Goal: Information Seeking & Learning: Learn about a topic

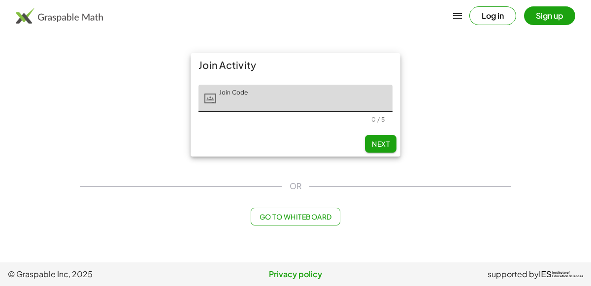
click at [463, 209] on div "Go to Whiteboard" at bounding box center [295, 217] width 431 height 18
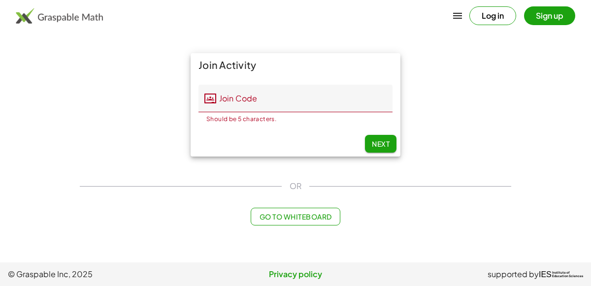
click at [365, 105] on input "Join Code" at bounding box center [304, 99] width 176 height 28
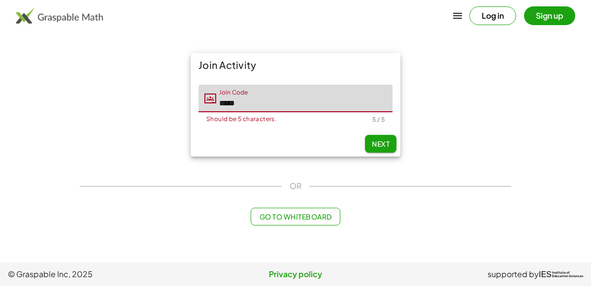
click at [393, 146] on button "Next" at bounding box center [380, 144] width 31 height 18
type input "*****"
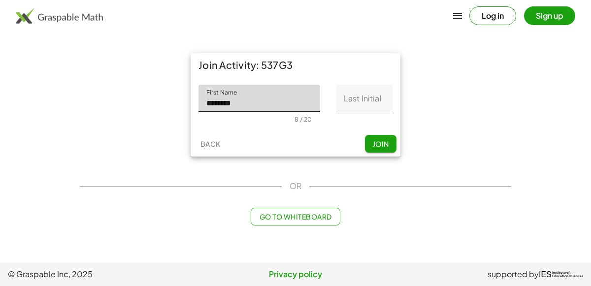
type input "********"
click at [377, 103] on input "Last Initial" at bounding box center [364, 99] width 57 height 28
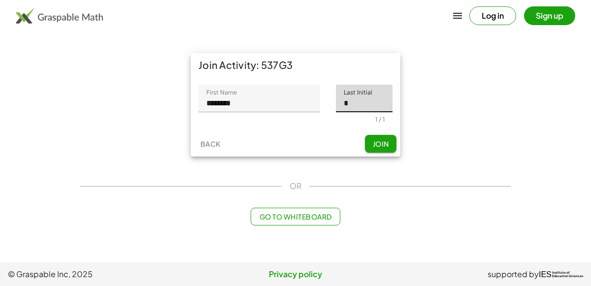
type input "*"
click at [377, 151] on button "Join" at bounding box center [380, 144] width 31 height 18
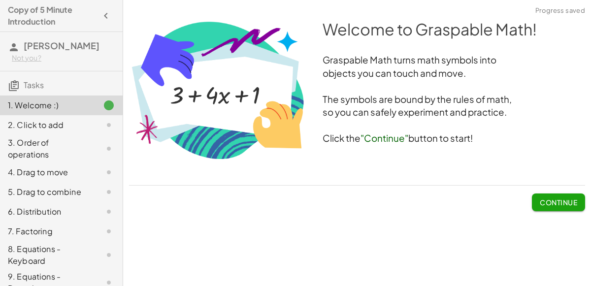
click at [551, 203] on span "Continue" at bounding box center [557, 202] width 37 height 9
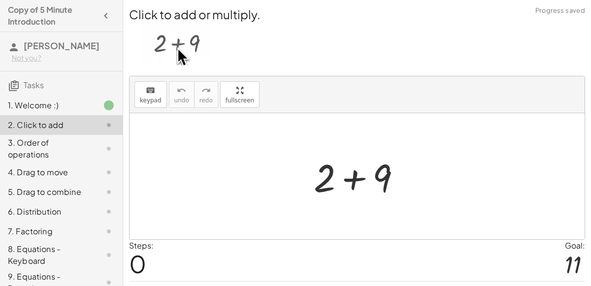
click at [178, 50] on img at bounding box center [177, 44] width 72 height 43
click at [354, 180] on div at bounding box center [361, 176] width 105 height 51
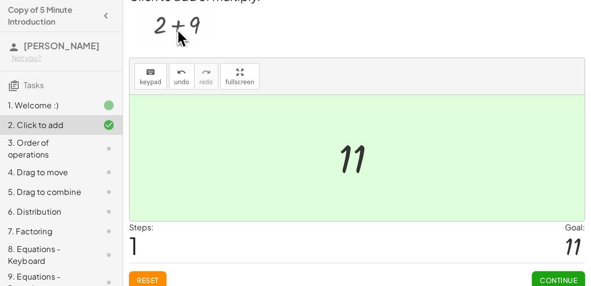
scroll to position [17, 0]
click at [573, 277] on span "Continue" at bounding box center [557, 281] width 37 height 9
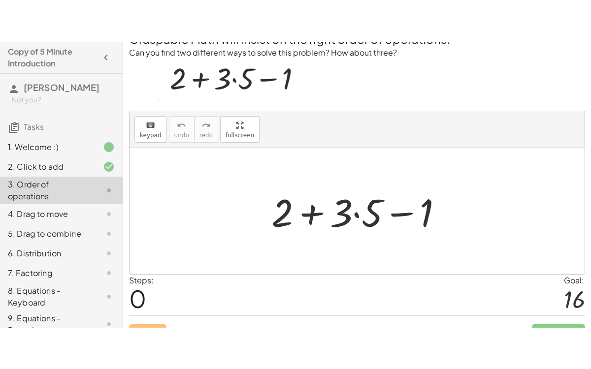
scroll to position [0, 0]
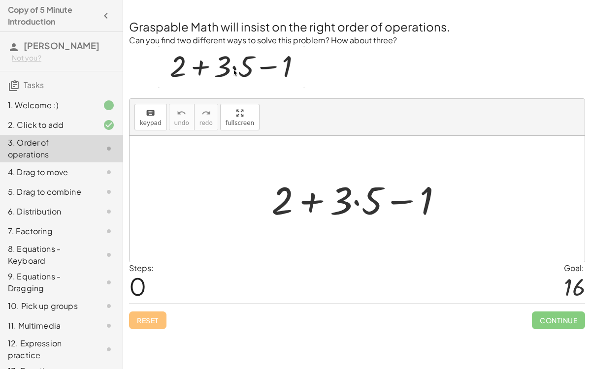
click at [314, 206] on div at bounding box center [360, 199] width 189 height 51
click at [398, 203] on div at bounding box center [360, 199] width 189 height 51
drag, startPoint x: 348, startPoint y: 200, endPoint x: 293, endPoint y: 202, distance: 55.7
click at [293, 202] on div at bounding box center [360, 199] width 189 height 51
drag, startPoint x: 428, startPoint y: 198, endPoint x: 369, endPoint y: 185, distance: 60.4
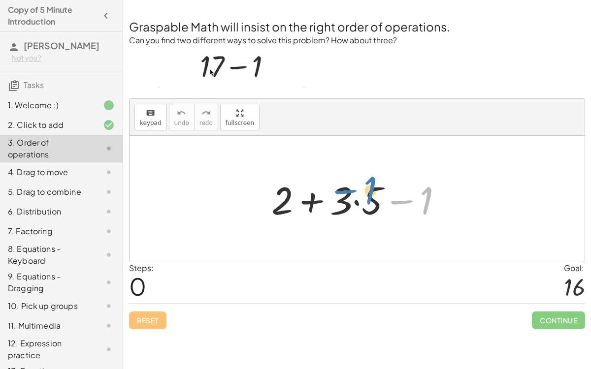
click at [369, 185] on div at bounding box center [360, 199] width 189 height 51
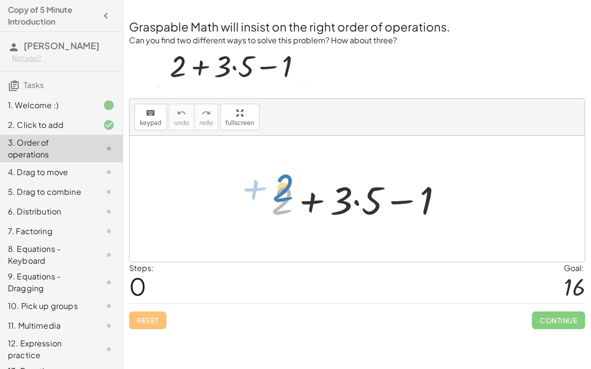
drag, startPoint x: 283, startPoint y: 194, endPoint x: 283, endPoint y: 182, distance: 12.3
click at [283, 182] on div at bounding box center [360, 199] width 189 height 51
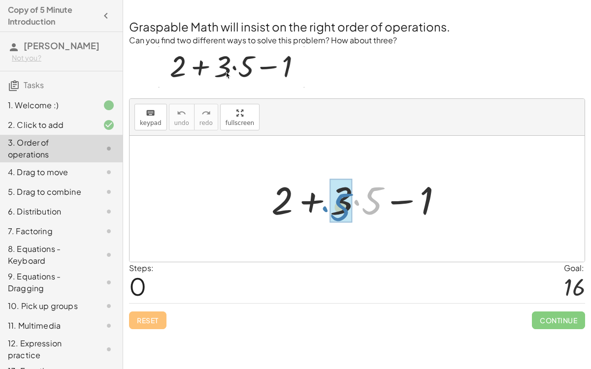
drag, startPoint x: 353, startPoint y: 199, endPoint x: 317, endPoint y: 204, distance: 35.8
click at [317, 204] on div at bounding box center [360, 199] width 189 height 51
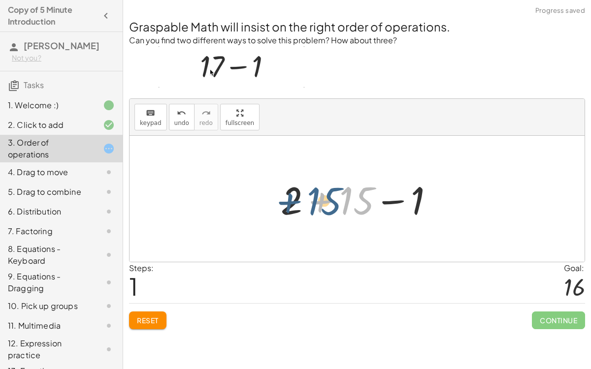
drag, startPoint x: 354, startPoint y: 211, endPoint x: 316, endPoint y: 210, distance: 37.4
click at [316, 210] on div at bounding box center [361, 199] width 171 height 51
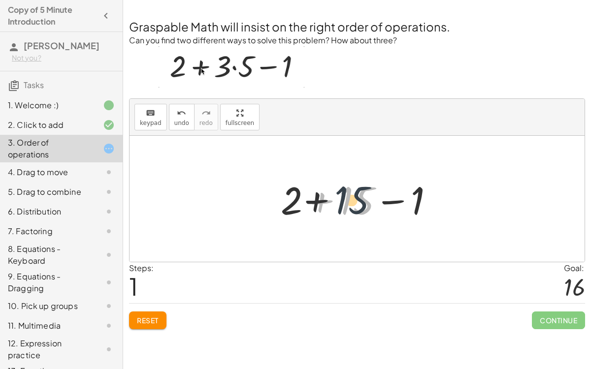
drag, startPoint x: 347, startPoint y: 201, endPoint x: 342, endPoint y: 199, distance: 5.6
click at [342, 199] on div at bounding box center [361, 199] width 171 height 51
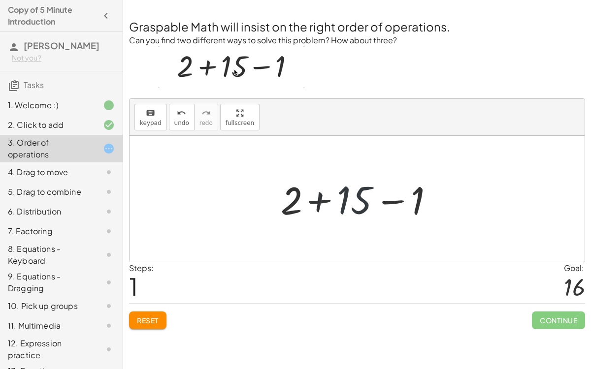
click at [322, 200] on div at bounding box center [361, 199] width 171 height 51
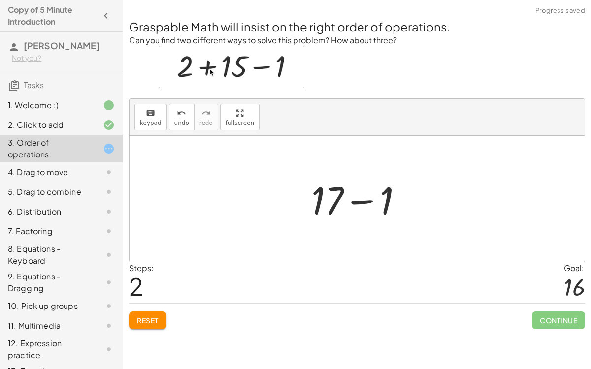
click at [354, 201] on div at bounding box center [360, 199] width 109 height 51
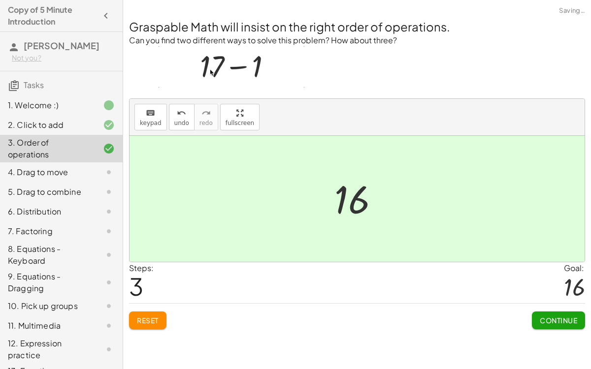
click at [543, 285] on button "Continue" at bounding box center [558, 321] width 53 height 18
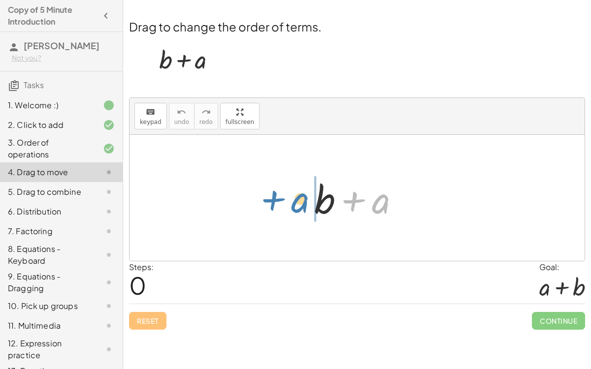
drag, startPoint x: 377, startPoint y: 202, endPoint x: 304, endPoint y: 209, distance: 74.1
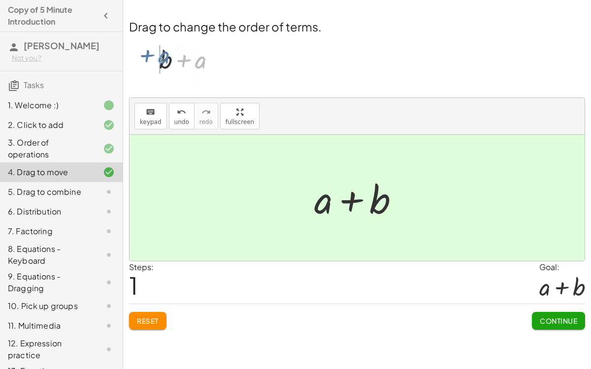
click at [558, 285] on span "Continue" at bounding box center [557, 320] width 37 height 9
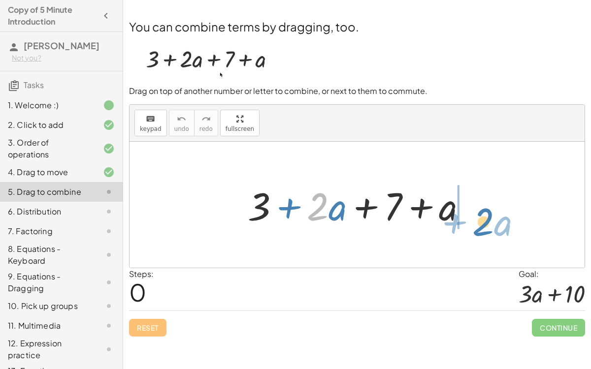
drag, startPoint x: 320, startPoint y: 210, endPoint x: 470, endPoint y: 216, distance: 149.7
click at [470, 216] on div at bounding box center [361, 205] width 237 height 51
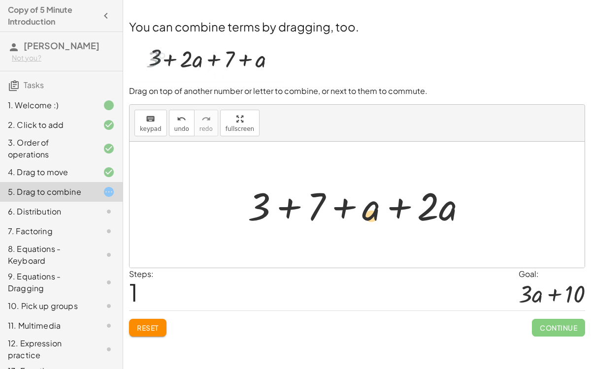
drag, startPoint x: 370, startPoint y: 212, endPoint x: 370, endPoint y: 220, distance: 8.4
click at [370, 220] on div at bounding box center [361, 205] width 237 height 51
click at [397, 211] on div at bounding box center [361, 205] width 237 height 51
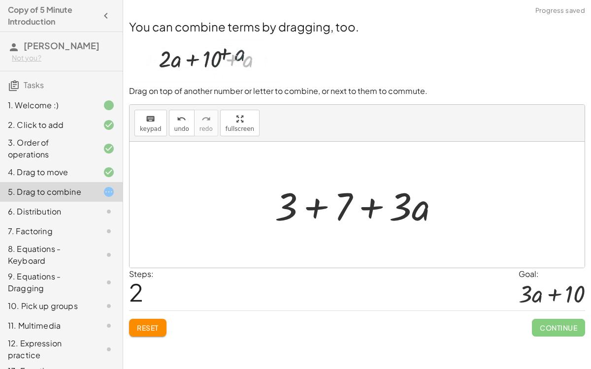
click at [314, 210] on div at bounding box center [361, 205] width 182 height 51
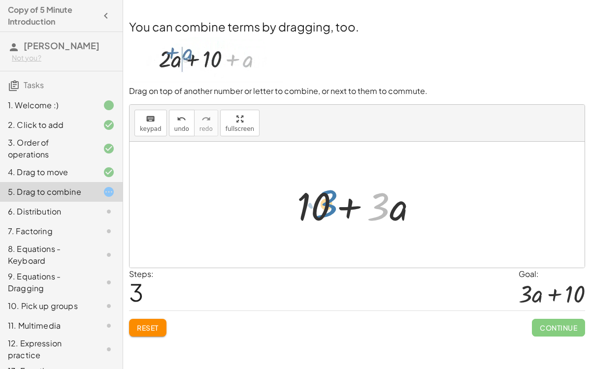
drag, startPoint x: 380, startPoint y: 214, endPoint x: 325, endPoint y: 211, distance: 54.7
click at [325, 211] on div at bounding box center [361, 205] width 138 height 51
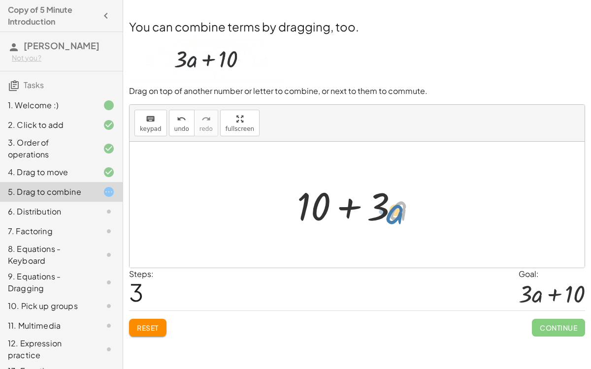
click at [402, 206] on div at bounding box center [361, 205] width 138 height 51
click at [358, 206] on div at bounding box center [361, 205] width 138 height 51
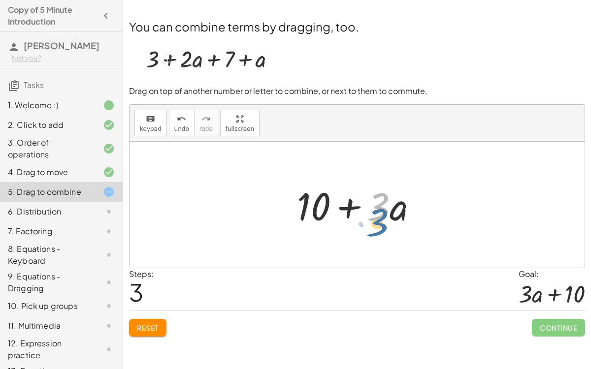
drag, startPoint x: 380, startPoint y: 208, endPoint x: 380, endPoint y: 222, distance: 14.3
click at [380, 222] on div at bounding box center [361, 205] width 138 height 51
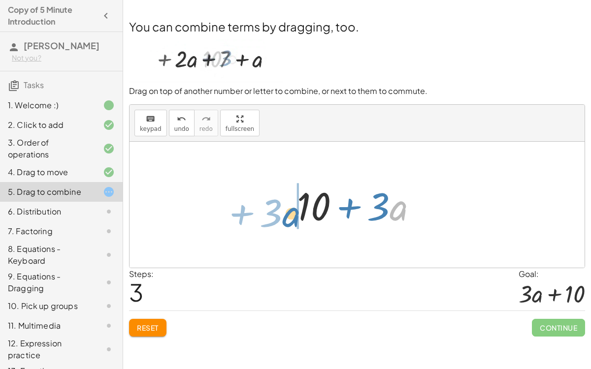
drag, startPoint x: 399, startPoint y: 212, endPoint x: 292, endPoint y: 218, distance: 107.0
click at [292, 218] on div at bounding box center [361, 205] width 138 height 51
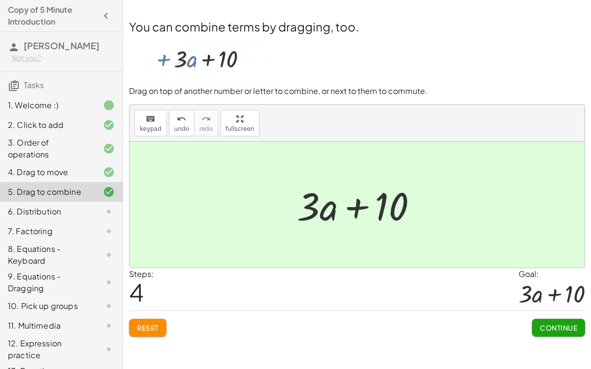
click at [557, 285] on button "Continue" at bounding box center [558, 328] width 53 height 18
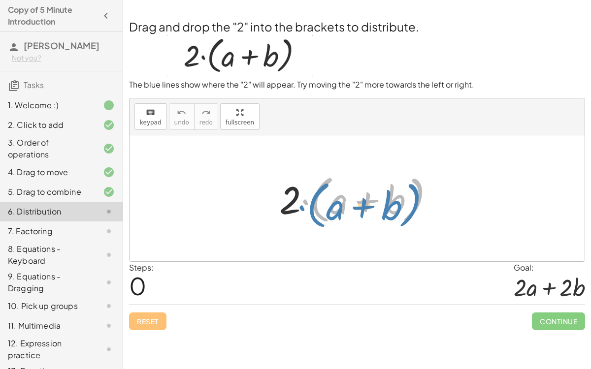
drag, startPoint x: 304, startPoint y: 203, endPoint x: 300, endPoint y: 208, distance: 6.4
click at [300, 208] on div at bounding box center [360, 198] width 173 height 57
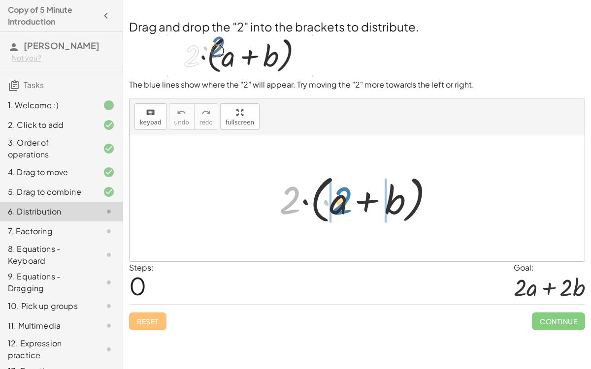
drag, startPoint x: 288, startPoint y: 198, endPoint x: 341, endPoint y: 199, distance: 52.2
click at [341, 199] on div at bounding box center [360, 198] width 173 height 57
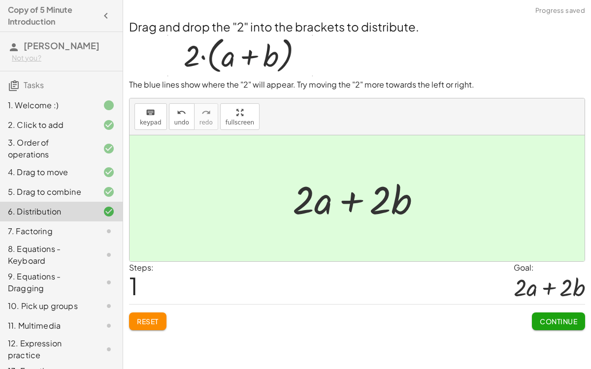
click at [565, 285] on span "Continue" at bounding box center [557, 321] width 37 height 9
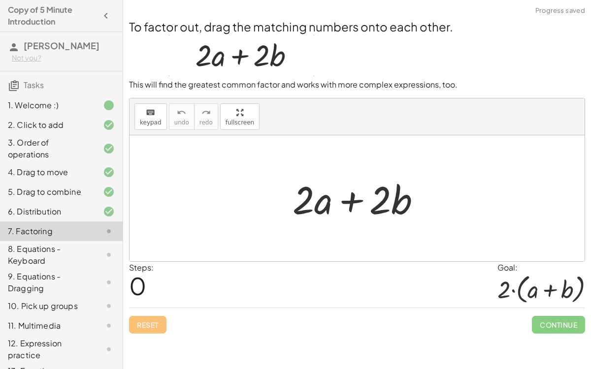
scroll to position [37, 0]
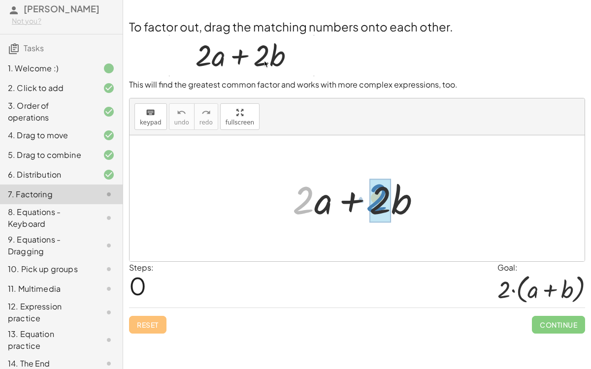
drag, startPoint x: 308, startPoint y: 199, endPoint x: 388, endPoint y: 197, distance: 80.8
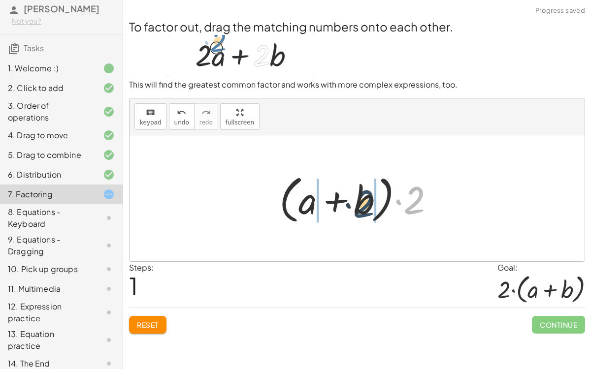
drag, startPoint x: 412, startPoint y: 199, endPoint x: 360, endPoint y: 202, distance: 52.3
click at [360, 202] on div at bounding box center [360, 198] width 173 height 57
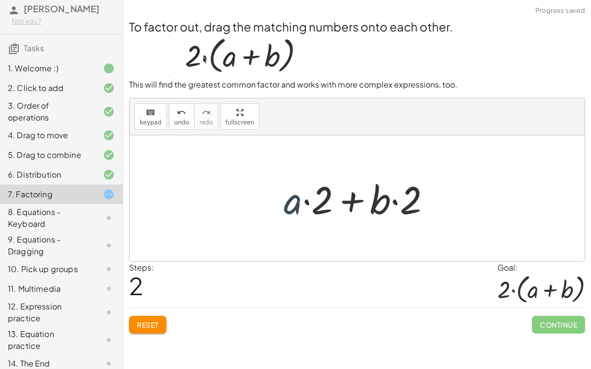
click at [296, 209] on div at bounding box center [361, 198] width 165 height 51
click at [305, 203] on div at bounding box center [361, 198] width 165 height 51
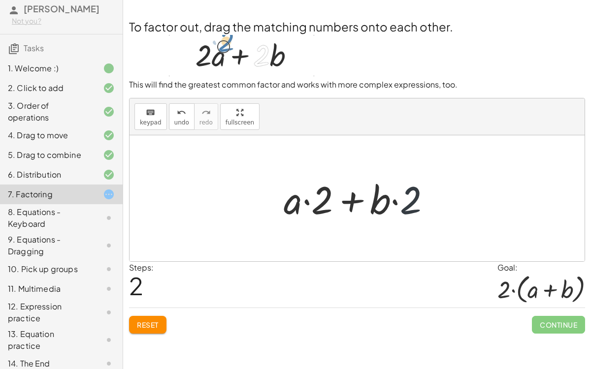
click at [406, 205] on div at bounding box center [361, 198] width 165 height 51
click at [384, 203] on div at bounding box center [361, 198] width 165 height 51
click at [352, 205] on div at bounding box center [361, 198] width 165 height 51
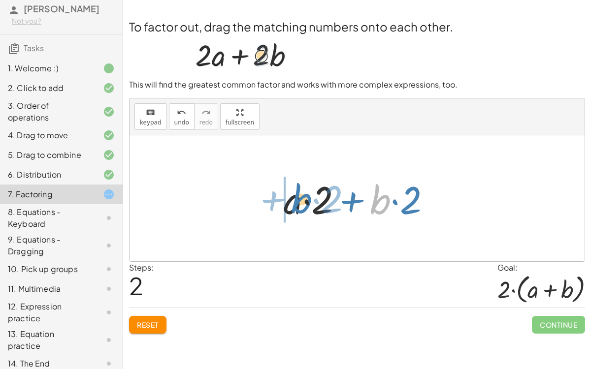
drag, startPoint x: 377, startPoint y: 206, endPoint x: 299, endPoint y: 205, distance: 77.8
click at [299, 205] on div at bounding box center [361, 198] width 165 height 51
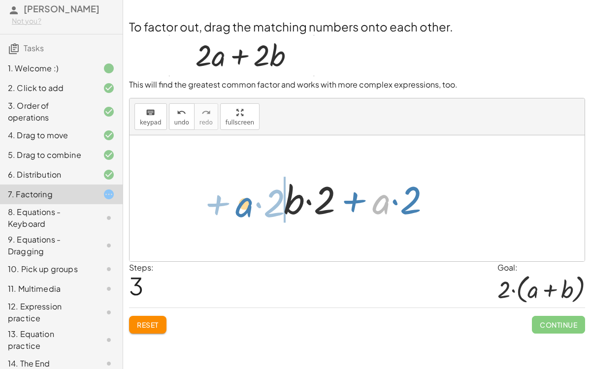
drag, startPoint x: 376, startPoint y: 207, endPoint x: 240, endPoint y: 208, distance: 135.8
click at [240, 208] on div "+ · 2 · a + · 2 · b · ( + a + b ) · 2 + · a · 2 + · b · 2 · a + · 2 + a + b · ·…" at bounding box center [356, 198] width 455 height 126
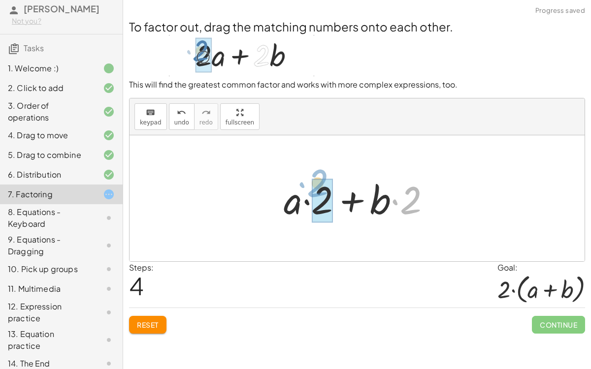
drag, startPoint x: 413, startPoint y: 195, endPoint x: 329, endPoint y: 187, distance: 84.6
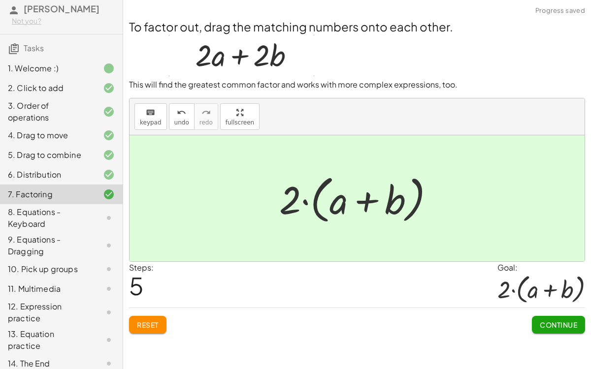
click at [574, 285] on span "Continue" at bounding box center [557, 324] width 37 height 9
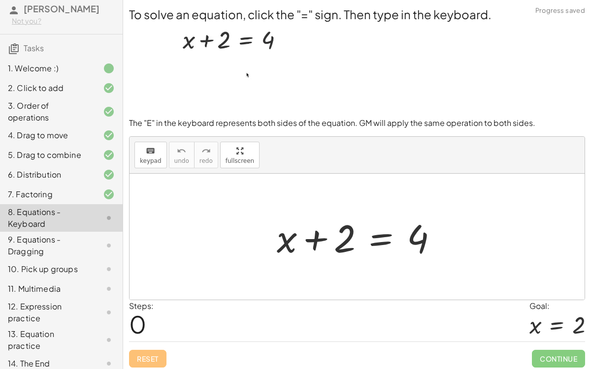
scroll to position [2, 0]
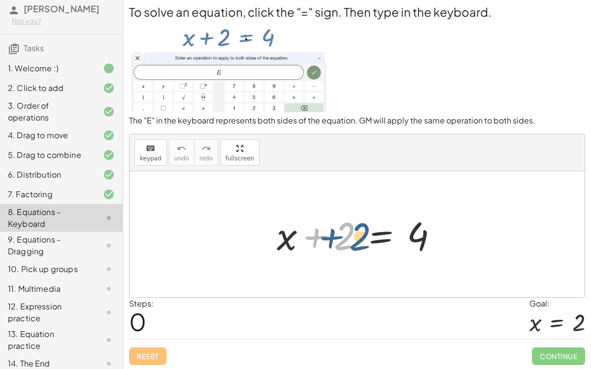
click at [344, 241] on div at bounding box center [361, 234] width 179 height 51
drag, startPoint x: 346, startPoint y: 235, endPoint x: 428, endPoint y: 238, distance: 82.8
click at [428, 238] on div at bounding box center [361, 234] width 179 height 51
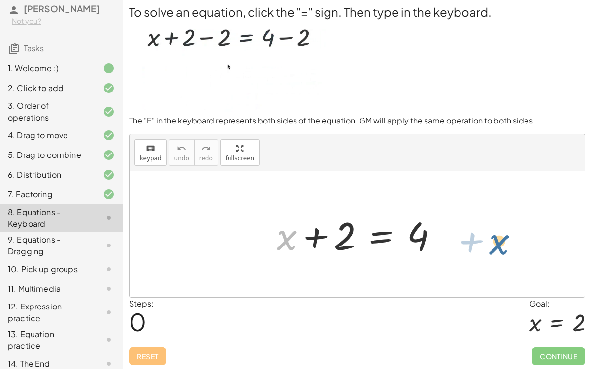
drag, startPoint x: 291, startPoint y: 239, endPoint x: 507, endPoint y: 241, distance: 216.1
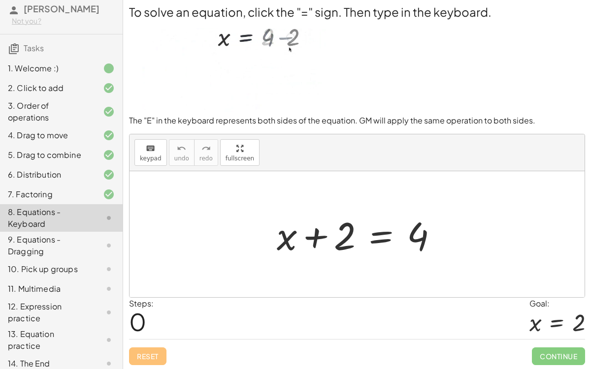
click at [316, 238] on div at bounding box center [361, 234] width 179 height 51
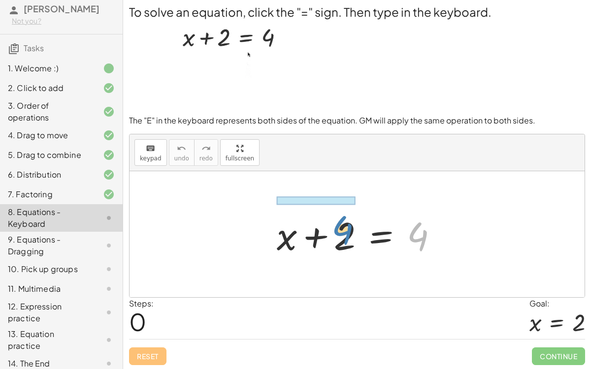
drag, startPoint x: 413, startPoint y: 238, endPoint x: 339, endPoint y: 232, distance: 74.6
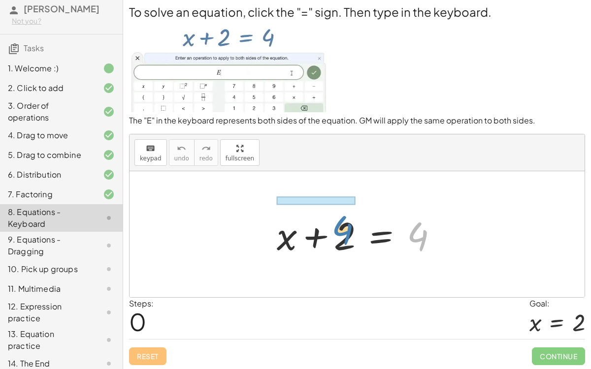
click at [339, 232] on div at bounding box center [361, 234] width 179 height 51
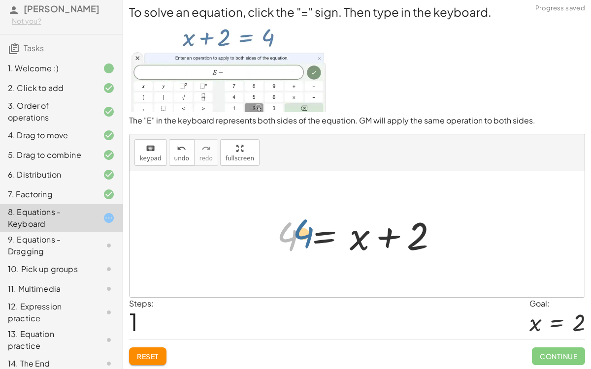
drag, startPoint x: 292, startPoint y: 234, endPoint x: 297, endPoint y: 233, distance: 5.5
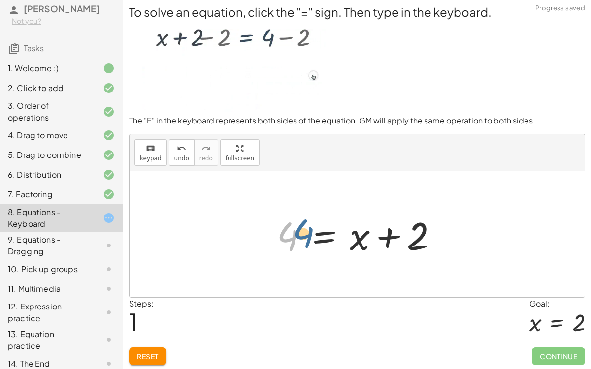
click at [297, 233] on div at bounding box center [361, 234] width 179 height 51
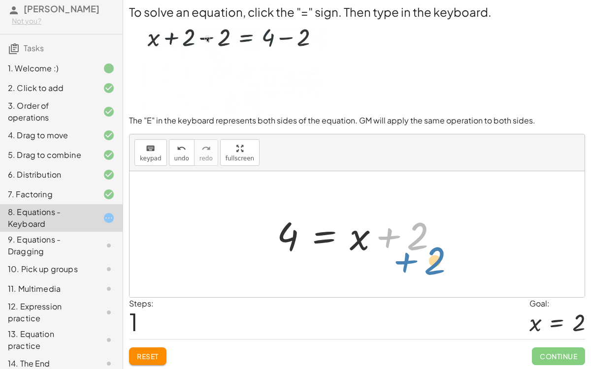
drag, startPoint x: 421, startPoint y: 233, endPoint x: 429, endPoint y: 241, distance: 11.1
click at [429, 241] on div at bounding box center [361, 234] width 179 height 51
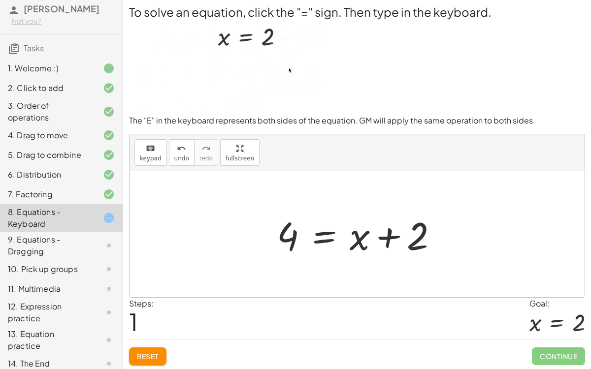
click at [327, 236] on div at bounding box center [361, 234] width 179 height 51
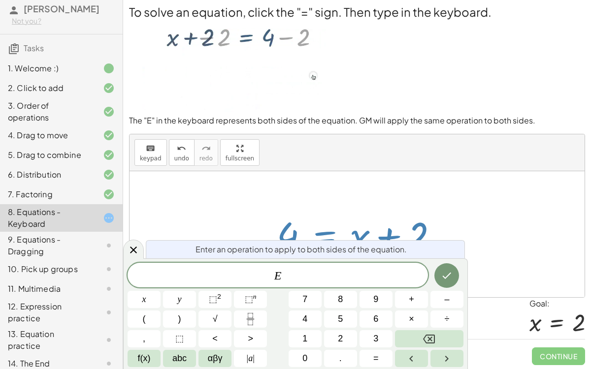
click at [326, 222] on div at bounding box center [361, 234] width 179 height 51
click at [446, 277] on icon "Done" at bounding box center [446, 276] width 9 height 6
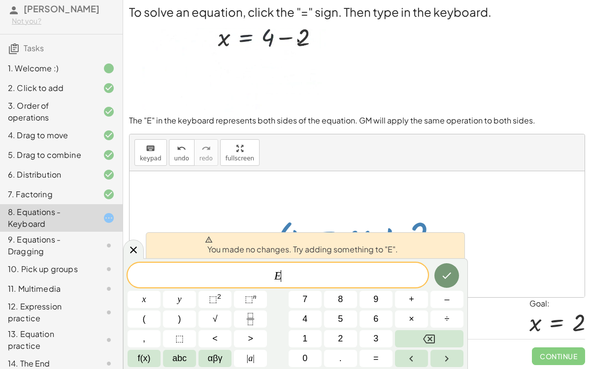
click at [357, 275] on span "E ​" at bounding box center [277, 276] width 300 height 14
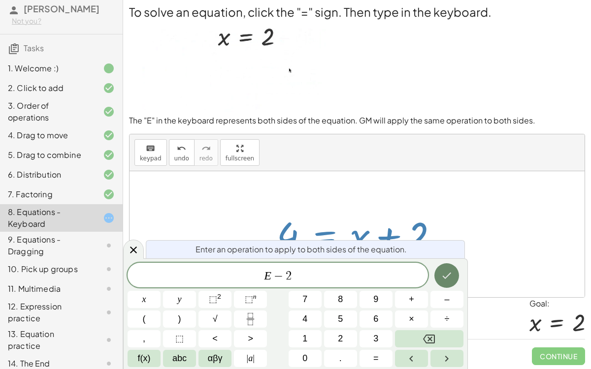
click at [453, 271] on button "Done" at bounding box center [446, 275] width 25 height 25
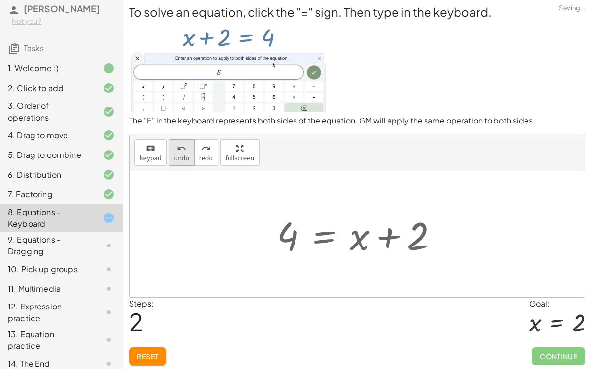
click at [179, 148] on icon "undo" at bounding box center [181, 149] width 9 height 12
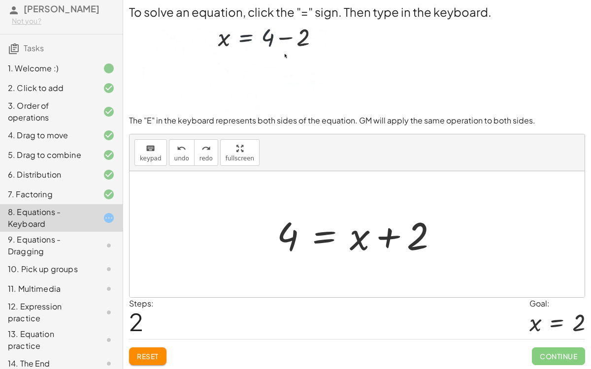
click at [156, 285] on span "Reset" at bounding box center [148, 356] width 22 height 9
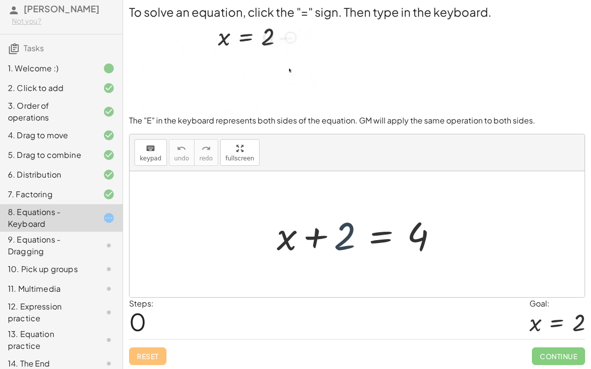
click at [340, 233] on div at bounding box center [361, 234] width 179 height 51
click at [374, 243] on div at bounding box center [361, 234] width 179 height 51
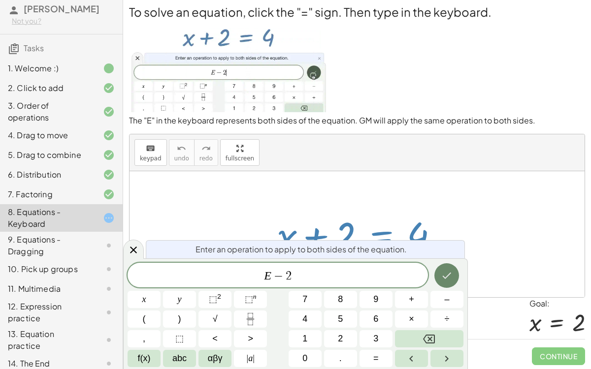
click at [440, 278] on icon "Done" at bounding box center [446, 276] width 12 height 12
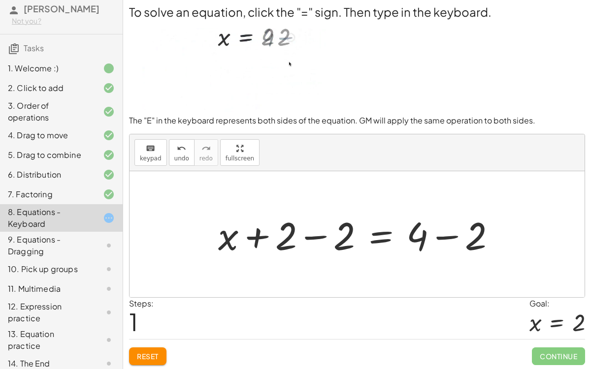
click at [312, 237] on div at bounding box center [360, 234] width 295 height 51
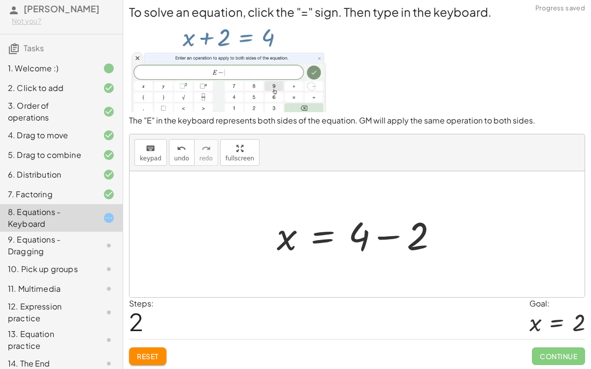
click at [396, 236] on div at bounding box center [361, 234] width 179 height 51
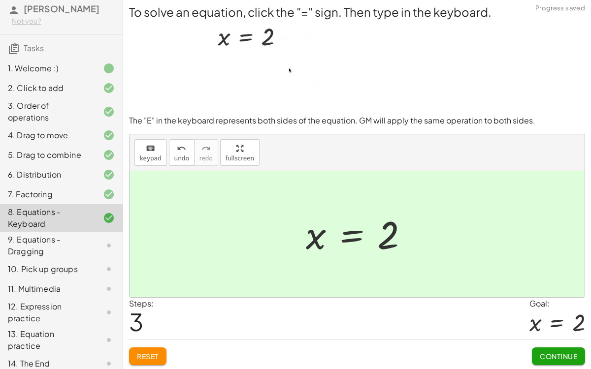
click at [539, 285] on button "Continue" at bounding box center [558, 356] width 53 height 18
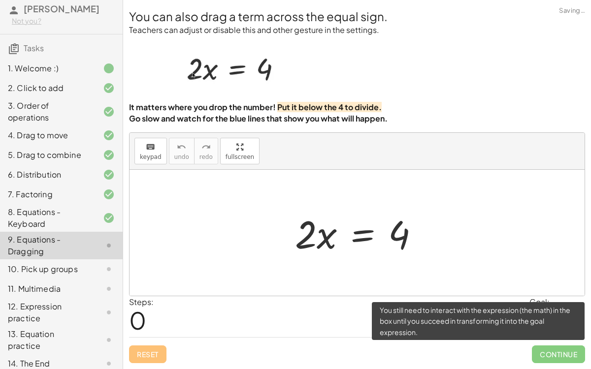
scroll to position [0, 0]
click at [539, 285] on span "Continue" at bounding box center [558, 355] width 53 height 18
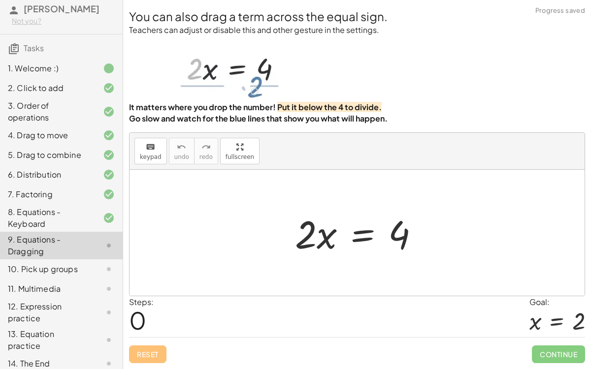
click at [321, 242] on div at bounding box center [361, 233] width 142 height 51
click at [369, 237] on div at bounding box center [361, 233] width 142 height 51
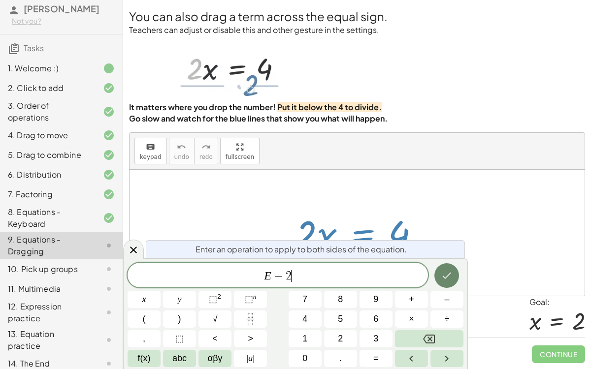
click at [450, 268] on button "Done" at bounding box center [446, 275] width 25 height 25
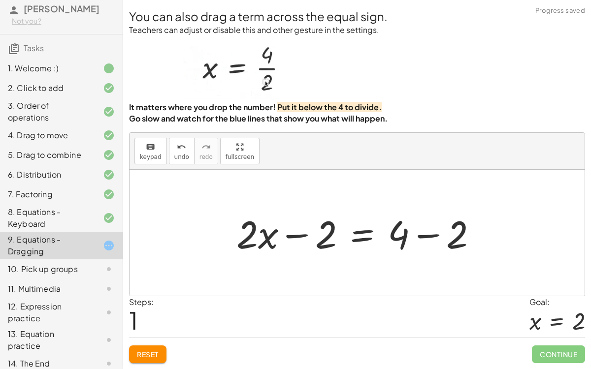
click at [414, 237] on div at bounding box center [360, 233] width 258 height 51
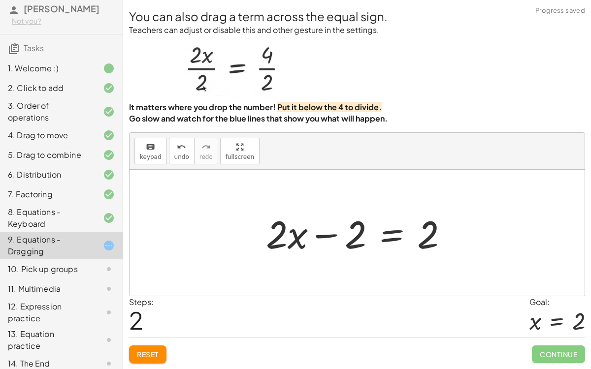
click at [331, 233] on div at bounding box center [361, 233] width 200 height 51
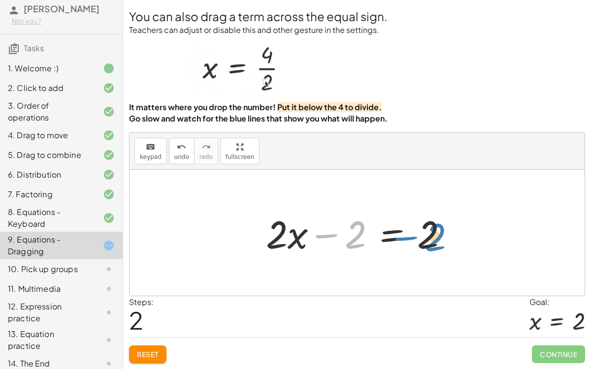
drag, startPoint x: 351, startPoint y: 238, endPoint x: 432, endPoint y: 240, distance: 80.7
click at [432, 240] on div at bounding box center [361, 233] width 200 height 51
click at [386, 242] on div at bounding box center [361, 233] width 200 height 51
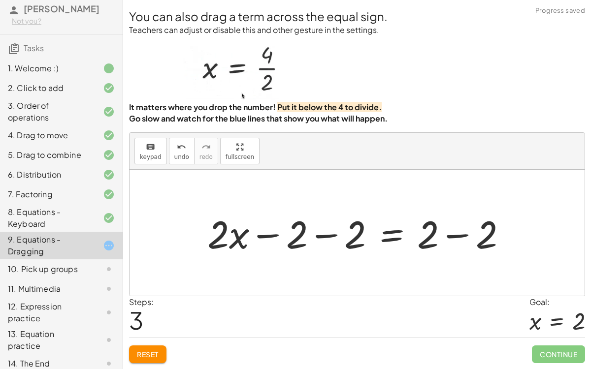
click at [328, 236] on div at bounding box center [360, 233] width 317 height 51
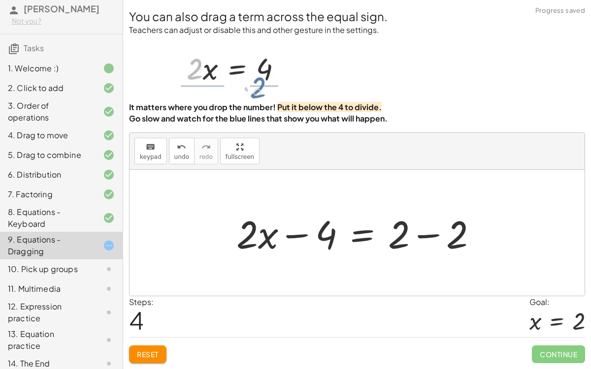
click at [426, 235] on div at bounding box center [360, 233] width 258 height 51
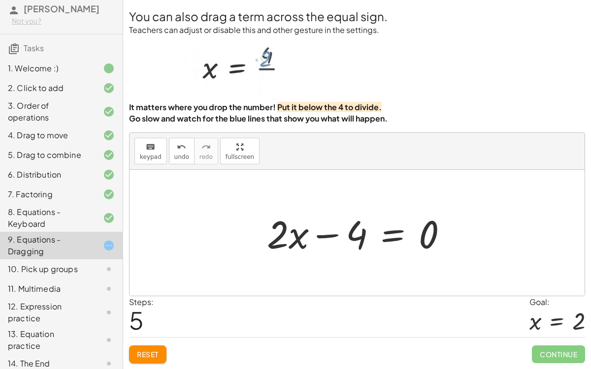
click at [388, 237] on div at bounding box center [361, 233] width 198 height 51
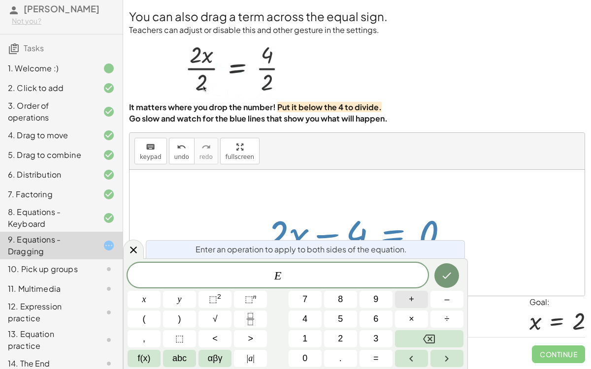
click at [407, 285] on button "+" at bounding box center [411, 299] width 33 height 17
click at [309, 285] on button "4" at bounding box center [304, 319] width 33 height 17
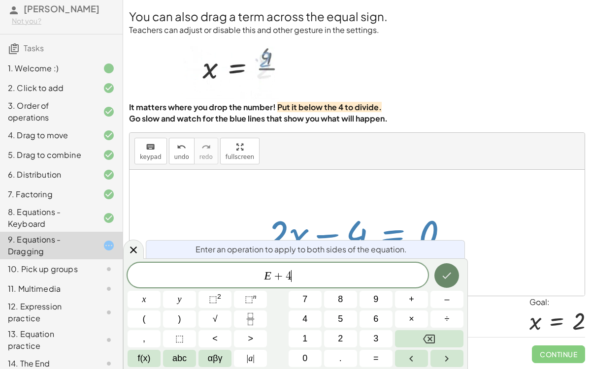
click at [453, 274] on button "Done" at bounding box center [446, 275] width 25 height 25
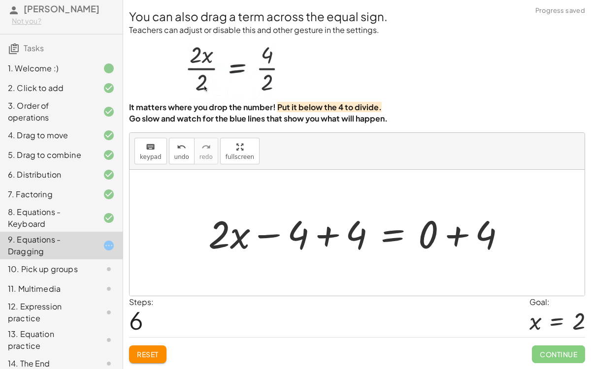
click at [271, 237] on div at bounding box center [360, 233] width 315 height 51
click at [452, 236] on div at bounding box center [360, 233] width 315 height 51
click at [330, 237] on div at bounding box center [332, 233] width 258 height 51
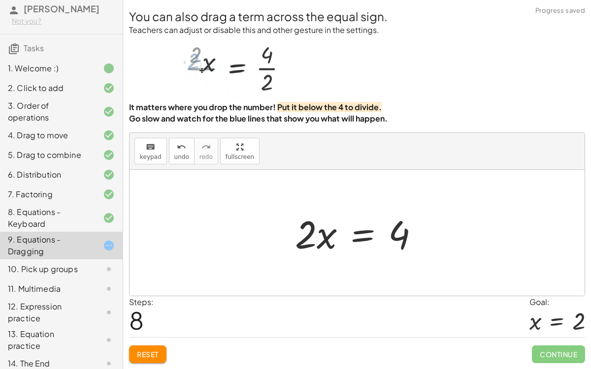
click at [364, 237] on div at bounding box center [361, 233] width 142 height 51
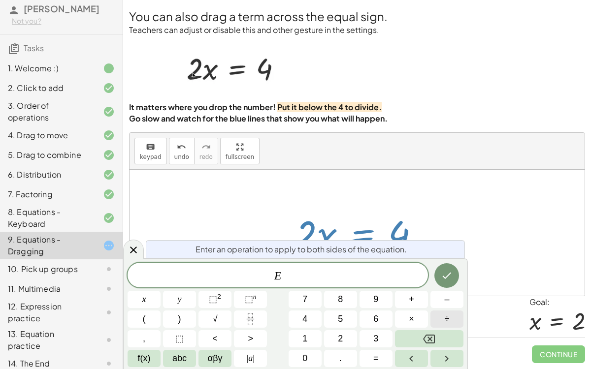
click at [438, 285] on button "÷" at bounding box center [446, 319] width 33 height 17
click at [342, 285] on span "2" at bounding box center [340, 338] width 5 height 13
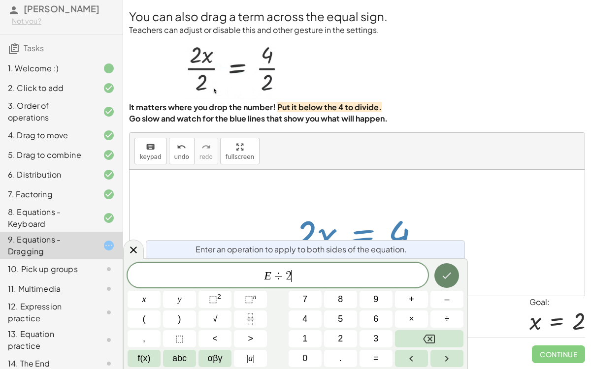
click at [443, 279] on icon "Done" at bounding box center [446, 276] width 12 height 12
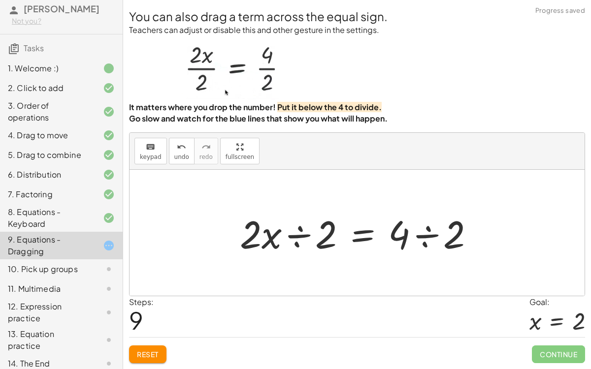
click at [280, 235] on div at bounding box center [361, 233] width 252 height 51
click at [286, 241] on div at bounding box center [361, 233] width 252 height 51
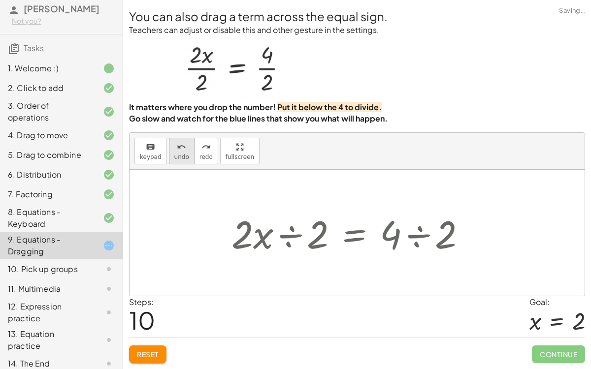
click at [185, 154] on button "undo undo" at bounding box center [182, 151] width 26 height 27
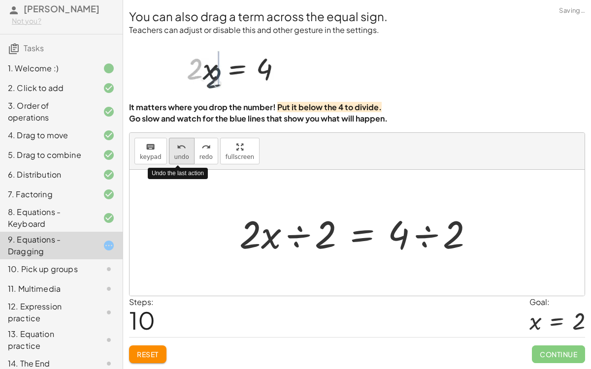
click at [185, 156] on button "undo undo" at bounding box center [182, 151] width 26 height 27
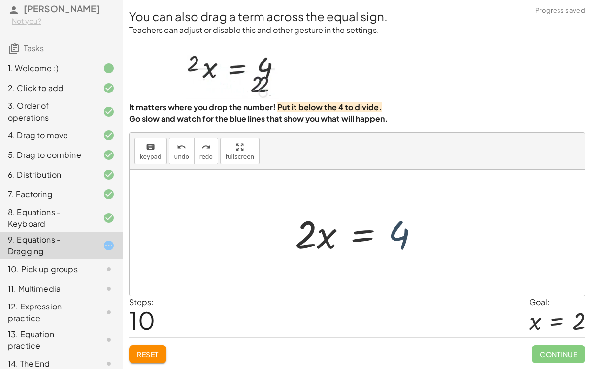
click at [399, 233] on div at bounding box center [361, 233] width 142 height 51
click at [358, 233] on div at bounding box center [361, 233] width 142 height 51
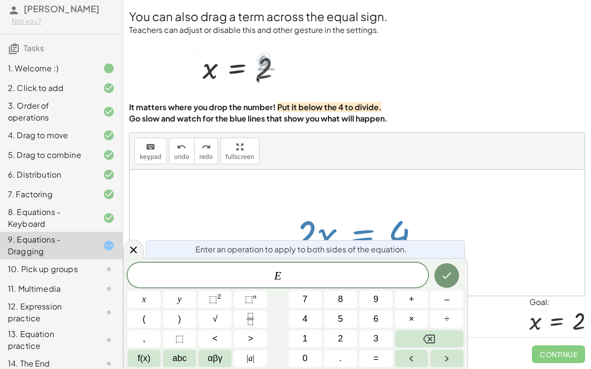
click at [527, 208] on div at bounding box center [356, 233] width 455 height 126
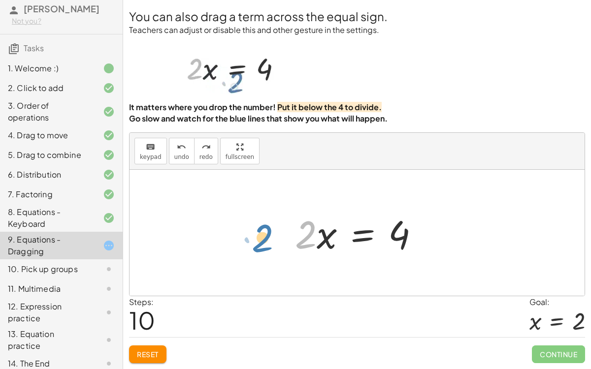
drag, startPoint x: 312, startPoint y: 236, endPoint x: 268, endPoint y: 240, distance: 44.4
click at [268, 240] on div "· 2 · x = 4 + · 2 · x − 2 = + 4 − 2 + · 2 · x − 2 = 2 + · 2 · x − 2 − 2 = + 2 −…" at bounding box center [356, 233] width 455 height 126
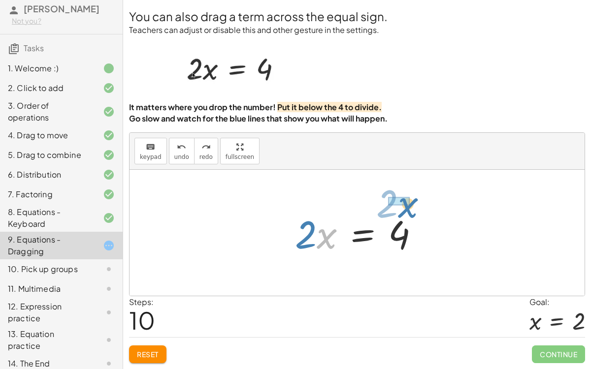
drag, startPoint x: 320, startPoint y: 240, endPoint x: 401, endPoint y: 209, distance: 86.9
click at [401, 209] on div at bounding box center [361, 233] width 142 height 51
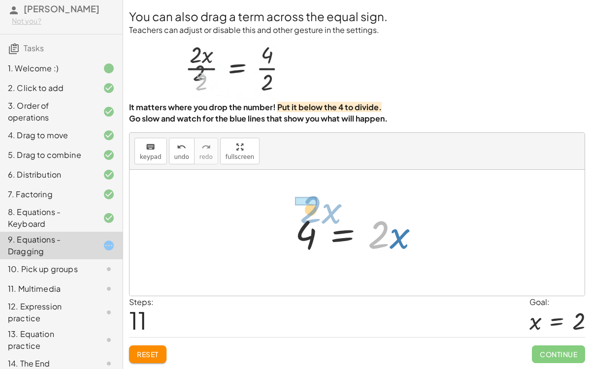
drag, startPoint x: 379, startPoint y: 246, endPoint x: 307, endPoint y: 219, distance: 77.1
click at [307, 219] on div at bounding box center [361, 233] width 142 height 51
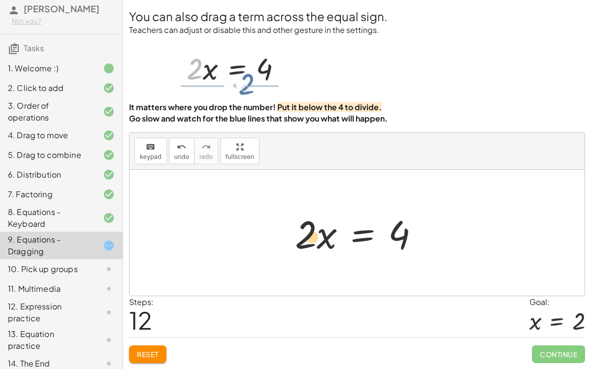
drag, startPoint x: 310, startPoint y: 238, endPoint x: 317, endPoint y: 241, distance: 7.3
click at [317, 241] on div at bounding box center [361, 233] width 142 height 51
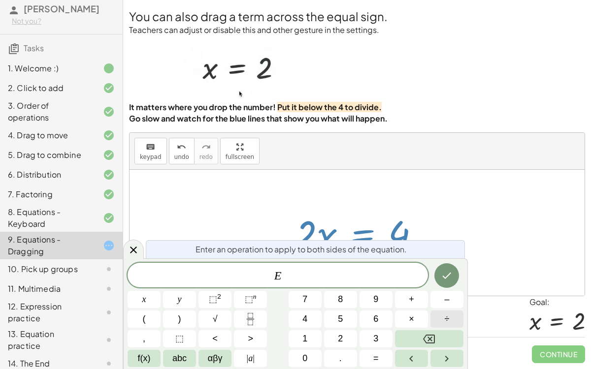
click at [450, 285] on button "÷" at bounding box center [446, 319] width 33 height 17
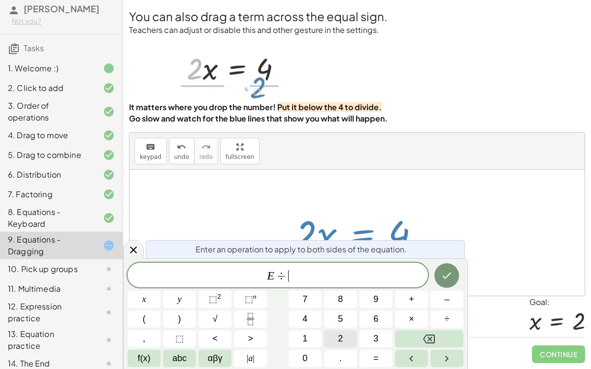
click at [340, 285] on span "2" at bounding box center [340, 338] width 5 height 13
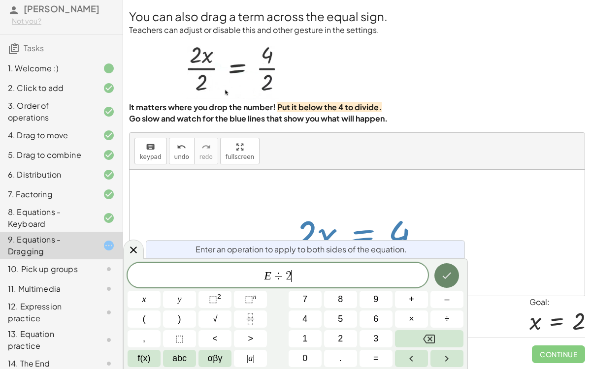
click at [440, 280] on icon "Done" at bounding box center [446, 276] width 12 height 12
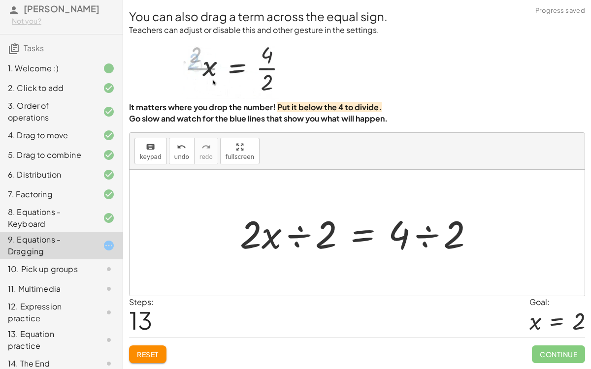
click at [298, 237] on div at bounding box center [361, 233] width 252 height 51
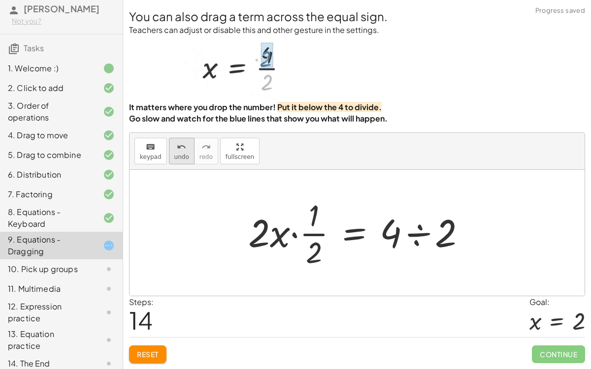
click at [182, 155] on span "undo" at bounding box center [181, 157] width 15 height 7
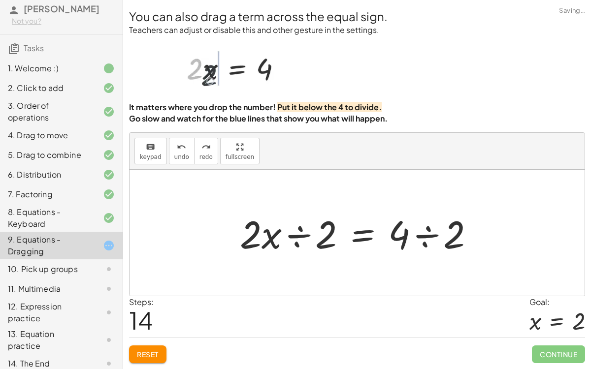
click at [295, 237] on div at bounding box center [361, 233] width 252 height 51
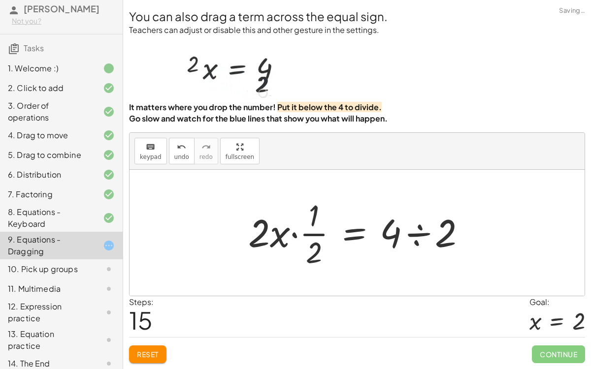
click at [421, 233] on div at bounding box center [360, 233] width 235 height 76
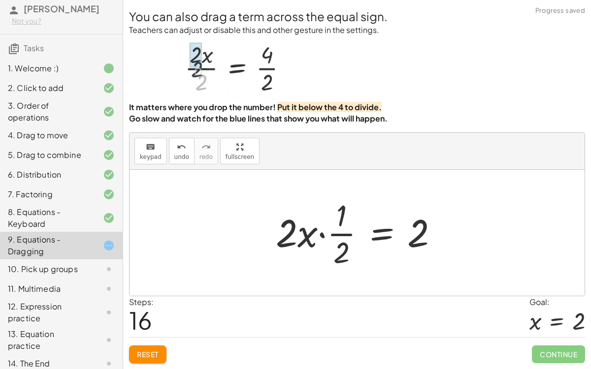
click at [318, 233] on div at bounding box center [361, 233] width 180 height 76
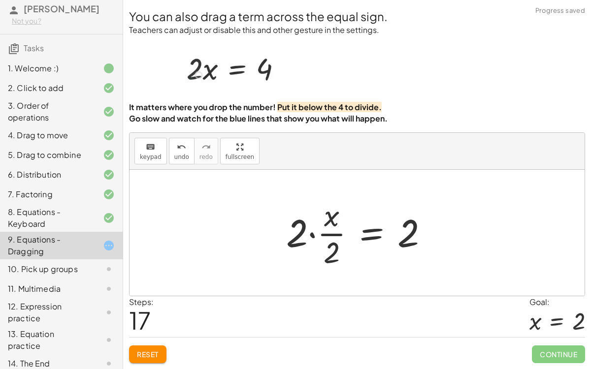
click at [314, 235] on div at bounding box center [361, 233] width 160 height 76
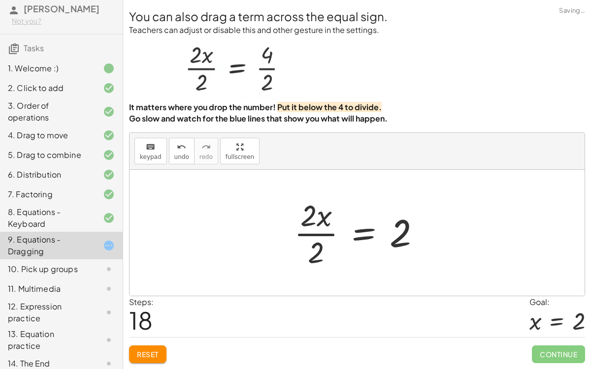
click at [319, 252] on div at bounding box center [361, 233] width 144 height 76
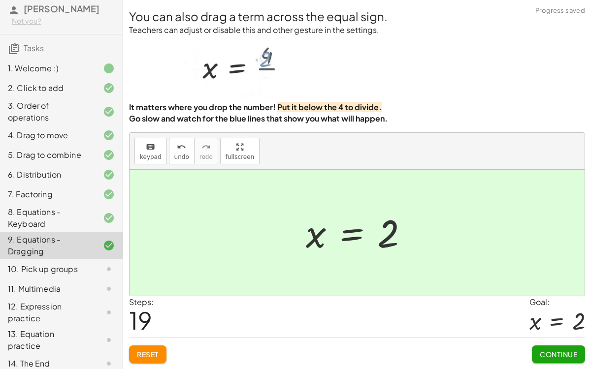
click at [572, 285] on span "Continue" at bounding box center [557, 354] width 37 height 9
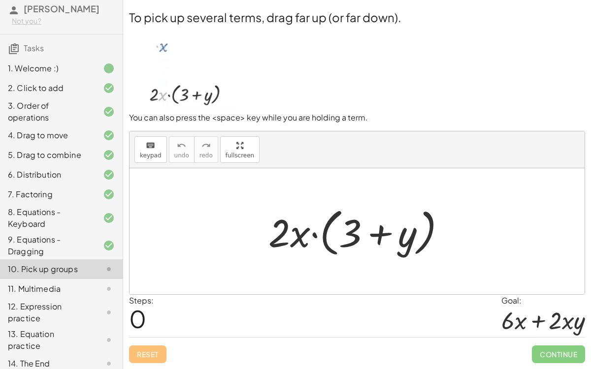
click at [313, 234] on div at bounding box center [360, 231] width 195 height 57
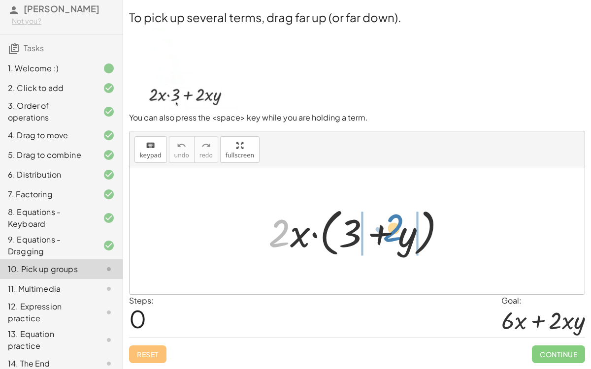
drag, startPoint x: 284, startPoint y: 233, endPoint x: 398, endPoint y: 227, distance: 113.8
click at [398, 227] on div at bounding box center [360, 231] width 195 height 57
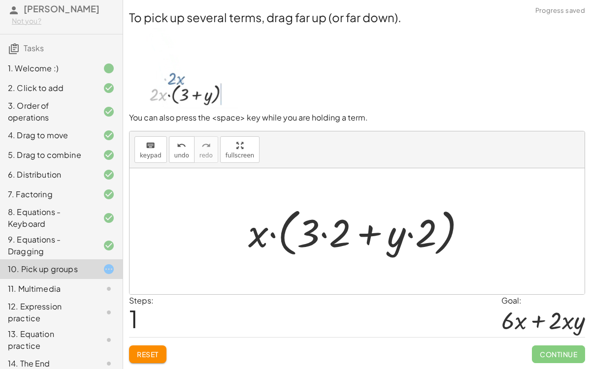
click at [324, 237] on div at bounding box center [360, 231] width 235 height 57
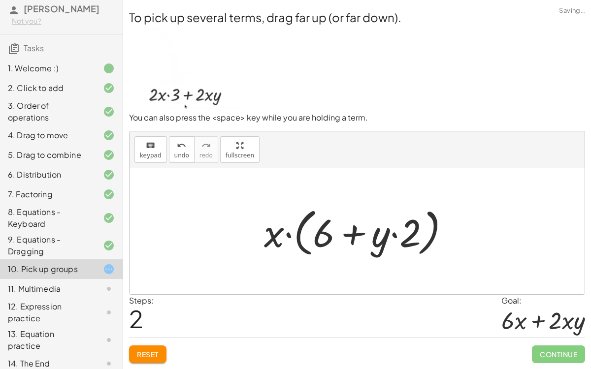
click at [394, 235] on div at bounding box center [361, 231] width 204 height 57
click at [287, 234] on div at bounding box center [361, 231] width 204 height 57
drag, startPoint x: 275, startPoint y: 235, endPoint x: 330, endPoint y: 231, distance: 55.2
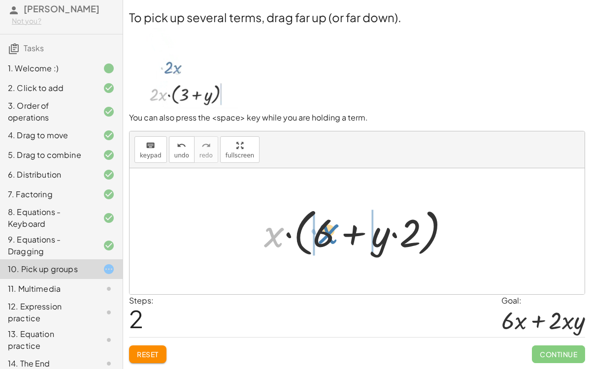
click at [330, 231] on div at bounding box center [361, 231] width 204 height 57
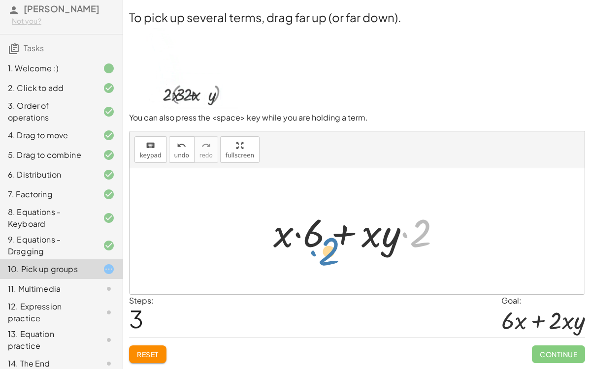
drag, startPoint x: 413, startPoint y: 238, endPoint x: 322, endPoint y: 254, distance: 92.4
click at [322, 254] on div at bounding box center [360, 231] width 185 height 51
click at [286, 237] on div at bounding box center [360, 231] width 185 height 51
click at [309, 237] on div at bounding box center [360, 231] width 185 height 51
click at [333, 236] on div at bounding box center [360, 231] width 185 height 51
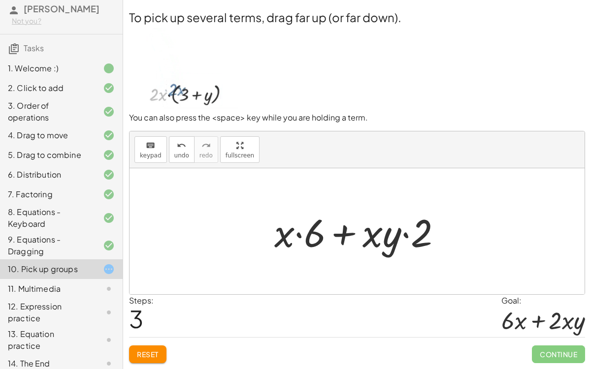
click at [337, 238] on div at bounding box center [360, 231] width 185 height 51
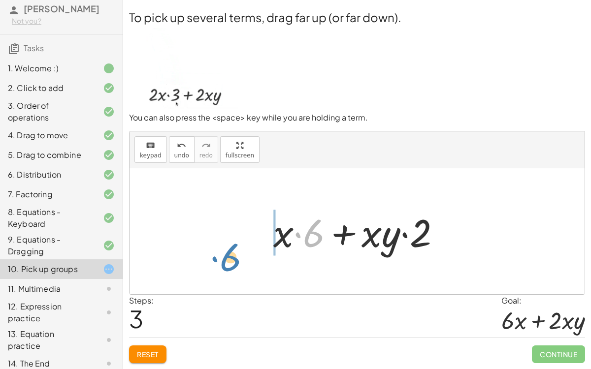
drag, startPoint x: 312, startPoint y: 237, endPoint x: 233, endPoint y: 250, distance: 80.3
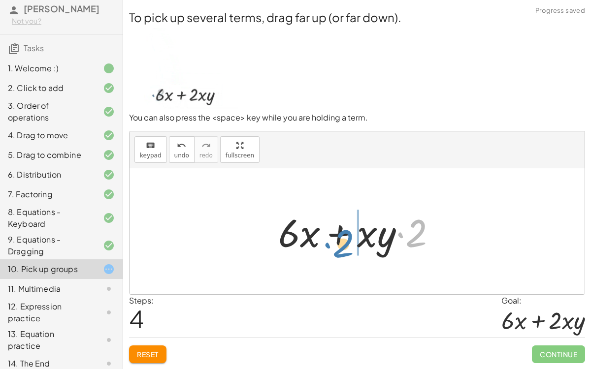
drag, startPoint x: 416, startPoint y: 234, endPoint x: 343, endPoint y: 245, distance: 73.6
click at [343, 245] on div at bounding box center [361, 231] width 176 height 51
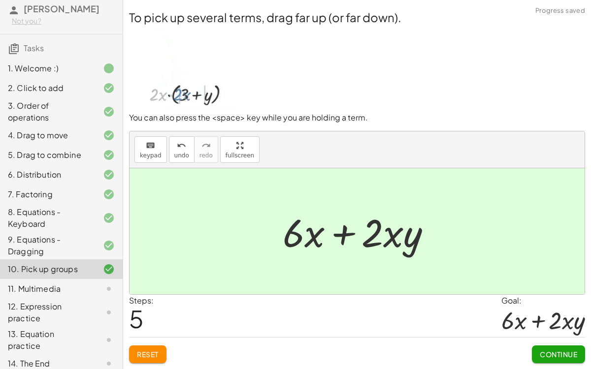
click at [569, 285] on span "Continue" at bounding box center [557, 354] width 37 height 9
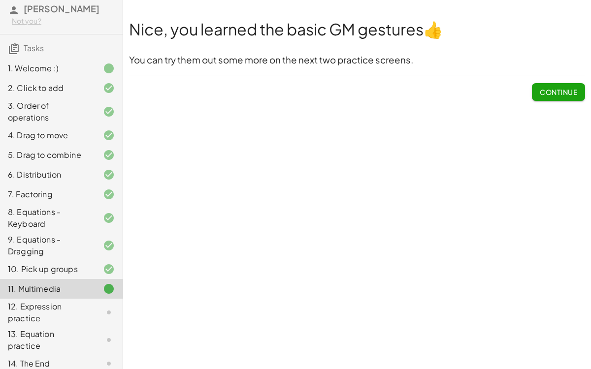
click at [545, 83] on button "Continue" at bounding box center [558, 92] width 53 height 18
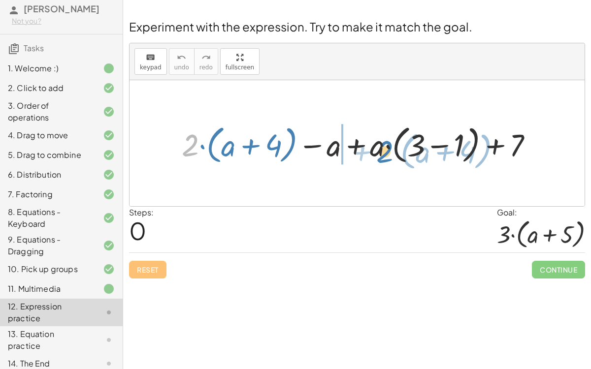
drag, startPoint x: 192, startPoint y: 139, endPoint x: 386, endPoint y: 145, distance: 194.5
click at [386, 145] on div at bounding box center [361, 144] width 369 height 46
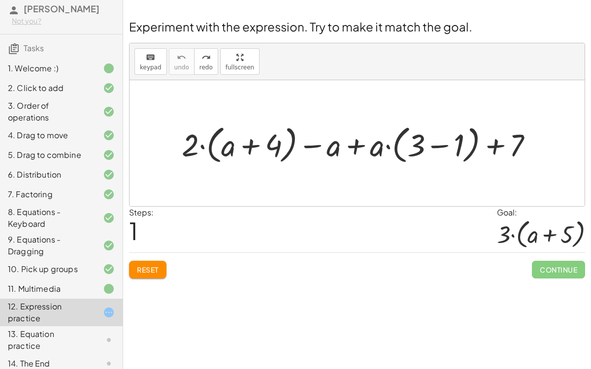
click at [181, 285] on div "Welcome to Graspable Math! Graspable Math turns math symbols into objects you c…" at bounding box center [357, 184] width 468 height 369
drag, startPoint x: 186, startPoint y: 145, endPoint x: 232, endPoint y: 143, distance: 45.8
click at [232, 143] on div at bounding box center [361, 144] width 369 height 46
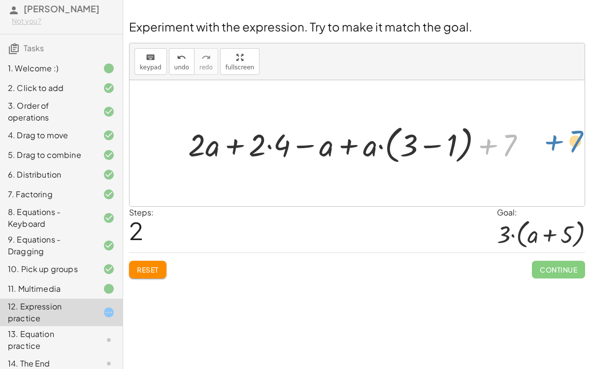
drag, startPoint x: 506, startPoint y: 145, endPoint x: 554, endPoint y: 145, distance: 47.3
drag, startPoint x: 367, startPoint y: 149, endPoint x: 407, endPoint y: 147, distance: 40.4
click at [407, 147] on div at bounding box center [360, 144] width 355 height 46
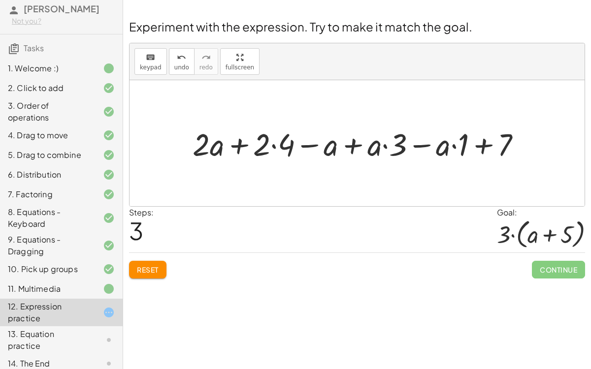
click at [477, 146] on div at bounding box center [361, 143] width 346 height 41
click at [244, 144] on div at bounding box center [361, 143] width 346 height 41
click at [309, 145] on div at bounding box center [361, 143] width 346 height 41
click at [326, 149] on div at bounding box center [361, 143] width 346 height 41
drag, startPoint x: 392, startPoint y: 138, endPoint x: 337, endPoint y: 137, distance: 55.1
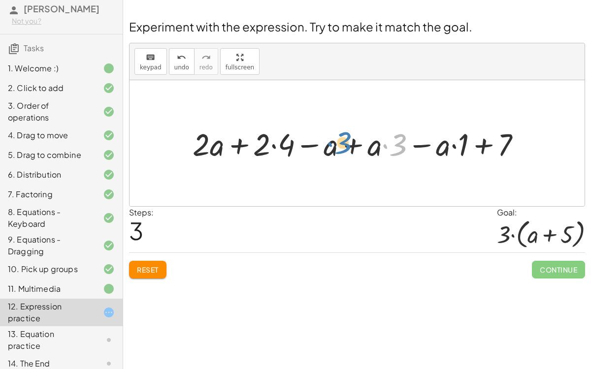
click at [337, 137] on div at bounding box center [361, 143] width 346 height 41
drag, startPoint x: 396, startPoint y: 144, endPoint x: 358, endPoint y: 137, distance: 38.0
click at [358, 137] on div at bounding box center [361, 143] width 346 height 41
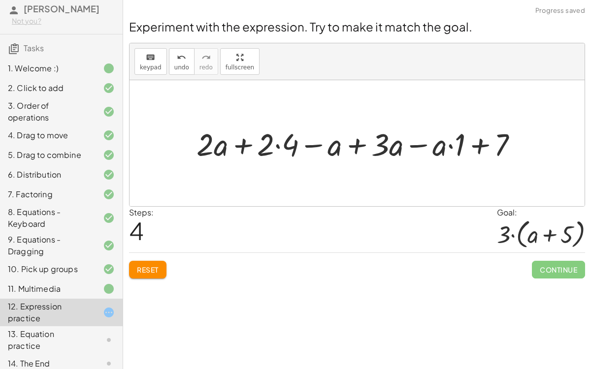
click at [357, 146] on div at bounding box center [360, 143] width 339 height 41
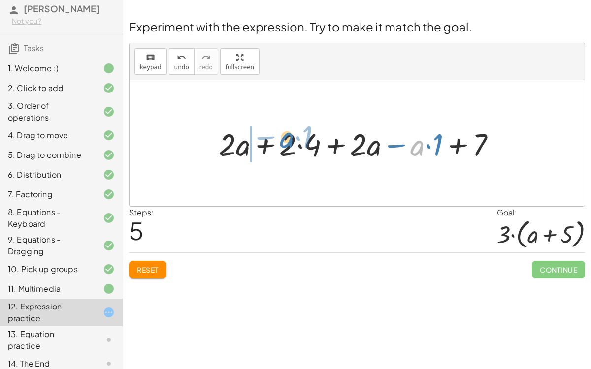
drag, startPoint x: 419, startPoint y: 149, endPoint x: 289, endPoint y: 141, distance: 129.7
click at [289, 141] on div at bounding box center [361, 143] width 295 height 41
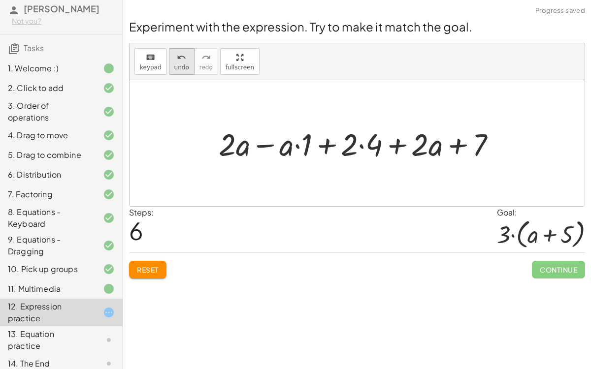
click at [181, 63] on button "undo undo" at bounding box center [182, 61] width 26 height 27
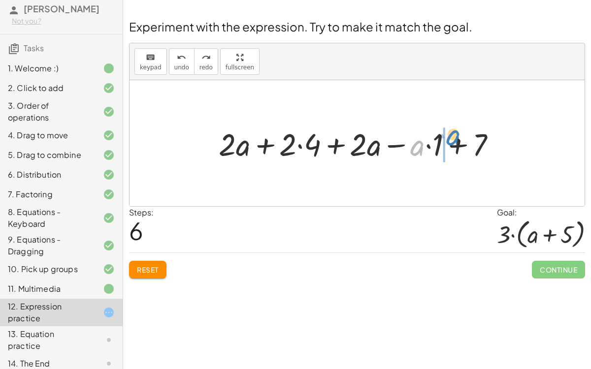
drag, startPoint x: 417, startPoint y: 148, endPoint x: 453, endPoint y: 138, distance: 37.4
click at [453, 138] on div at bounding box center [361, 143] width 295 height 41
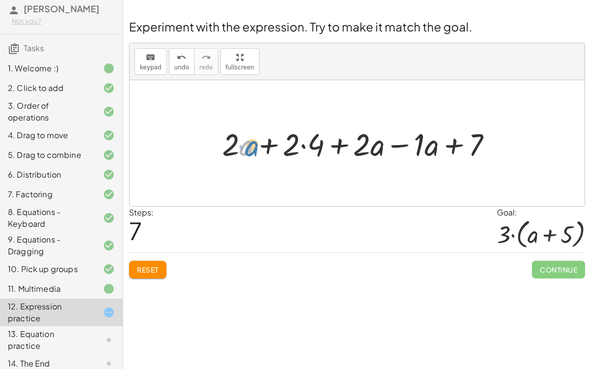
click at [240, 146] on div at bounding box center [360, 143] width 287 height 41
drag, startPoint x: 363, startPoint y: 143, endPoint x: 264, endPoint y: 148, distance: 99.5
click at [264, 148] on div at bounding box center [360, 143] width 287 height 41
click at [267, 144] on div at bounding box center [360, 143] width 287 height 41
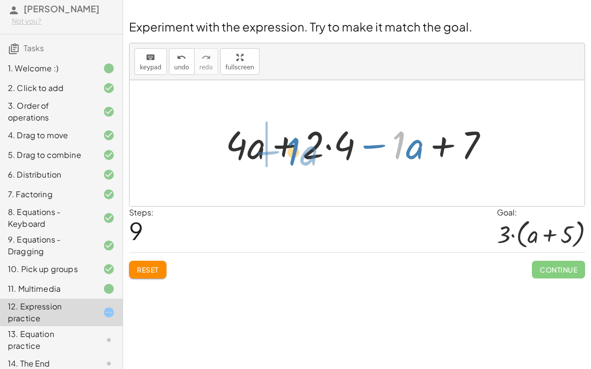
drag, startPoint x: 396, startPoint y: 152, endPoint x: 289, endPoint y: 158, distance: 107.0
click at [289, 158] on div at bounding box center [360, 143] width 281 height 51
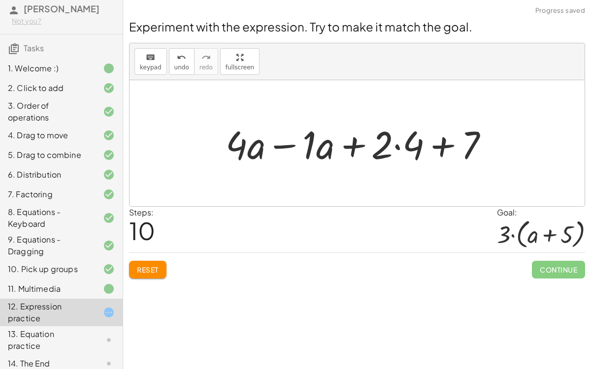
click at [289, 146] on div at bounding box center [360, 143] width 281 height 51
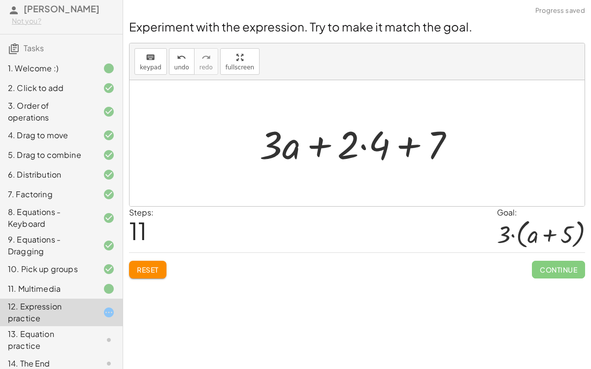
click at [403, 145] on div at bounding box center [360, 143] width 212 height 51
click at [408, 145] on div at bounding box center [360, 143] width 212 height 51
drag, startPoint x: 386, startPoint y: 148, endPoint x: 346, endPoint y: 152, distance: 40.0
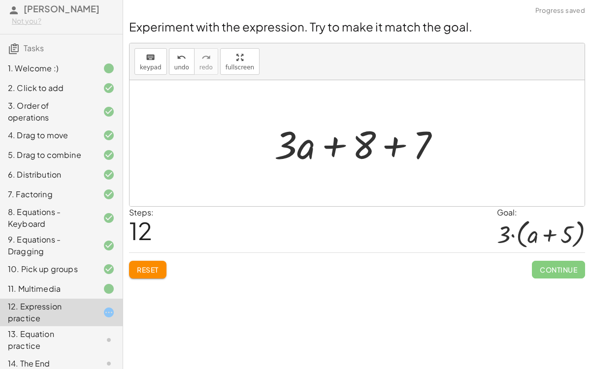
click at [388, 150] on div at bounding box center [361, 143] width 184 height 51
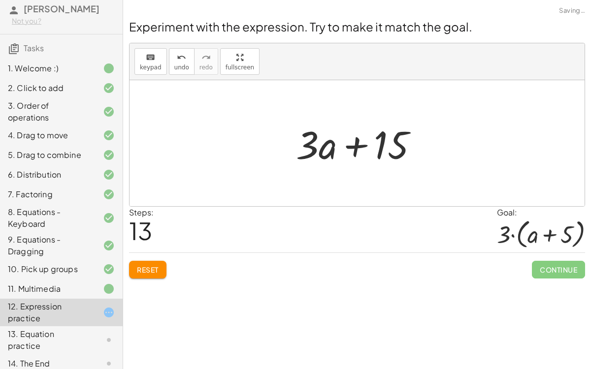
click at [359, 147] on div at bounding box center [361, 143] width 140 height 51
click at [352, 148] on div at bounding box center [361, 143] width 140 height 51
drag, startPoint x: 321, startPoint y: 149, endPoint x: 328, endPoint y: 152, distance: 7.8
click at [328, 152] on div at bounding box center [361, 143] width 140 height 51
drag, startPoint x: 313, startPoint y: 146, endPoint x: 393, endPoint y: 187, distance: 90.5
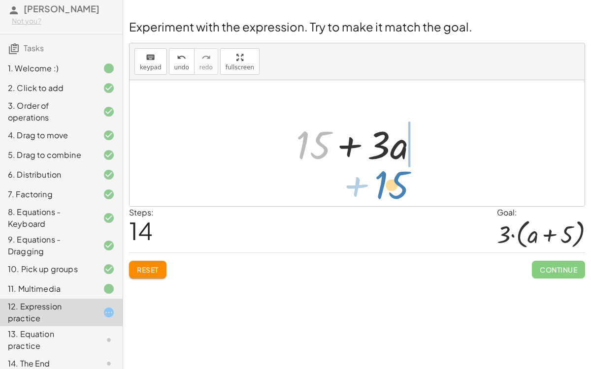
drag, startPoint x: 318, startPoint y: 152, endPoint x: 396, endPoint y: 191, distance: 87.8
click at [396, 191] on div "+ · 2 · ( + a + 4 ) − a + · a · ( + 3 − 1 ) + 7 + · 2 · a + · 2 · 4 − a + · a ·…" at bounding box center [356, 143] width 455 height 126
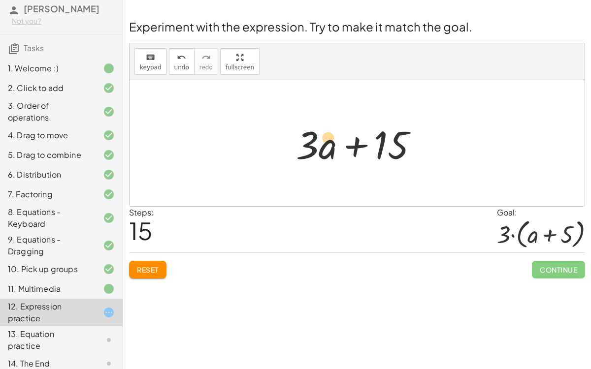
drag, startPoint x: 328, startPoint y: 155, endPoint x: 329, endPoint y: 148, distance: 6.5
click at [329, 148] on div at bounding box center [361, 143] width 140 height 51
drag, startPoint x: 305, startPoint y: 146, endPoint x: 336, endPoint y: 158, distance: 33.4
click at [336, 158] on div at bounding box center [361, 143] width 140 height 51
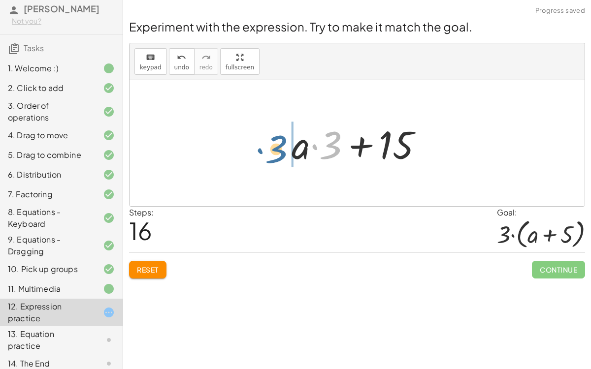
drag, startPoint x: 328, startPoint y: 141, endPoint x: 271, endPoint y: 143, distance: 57.1
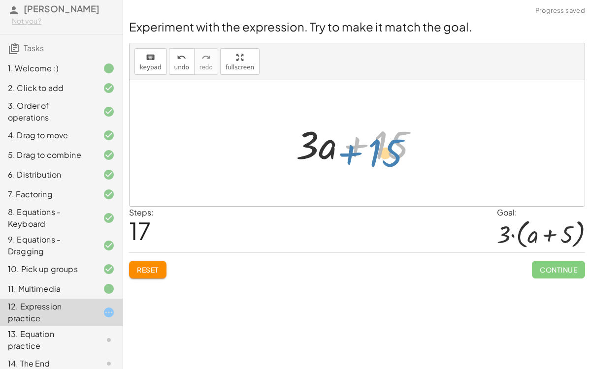
click at [378, 150] on div at bounding box center [361, 143] width 140 height 51
click at [359, 150] on div at bounding box center [361, 143] width 140 height 51
click at [355, 151] on div at bounding box center [361, 143] width 140 height 51
drag, startPoint x: 329, startPoint y: 149, endPoint x: 391, endPoint y: 145, distance: 61.7
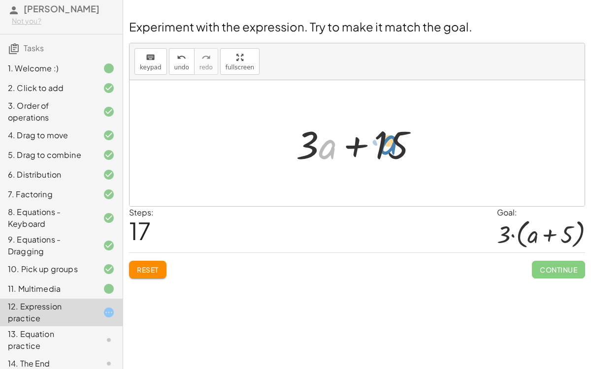
click at [391, 145] on div at bounding box center [361, 143] width 140 height 51
drag, startPoint x: 323, startPoint y: 150, endPoint x: 423, endPoint y: 151, distance: 99.9
click at [423, 151] on div at bounding box center [361, 143] width 140 height 51
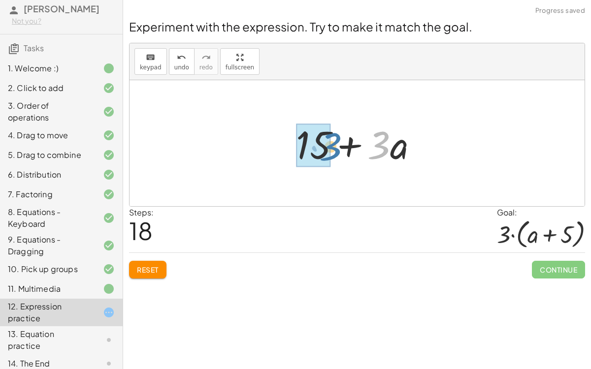
drag, startPoint x: 380, startPoint y: 148, endPoint x: 330, endPoint y: 140, distance: 51.4
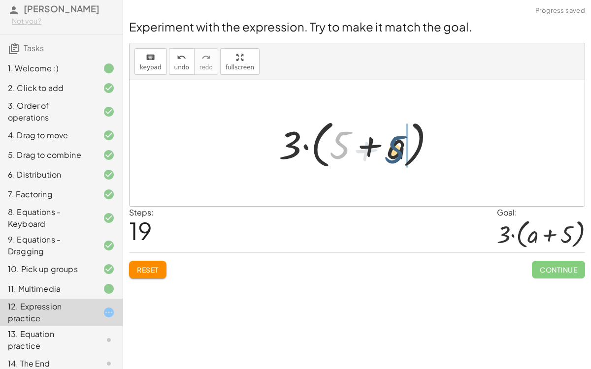
drag, startPoint x: 344, startPoint y: 141, endPoint x: 404, endPoint y: 144, distance: 59.6
click at [404, 144] on div at bounding box center [361, 143] width 174 height 57
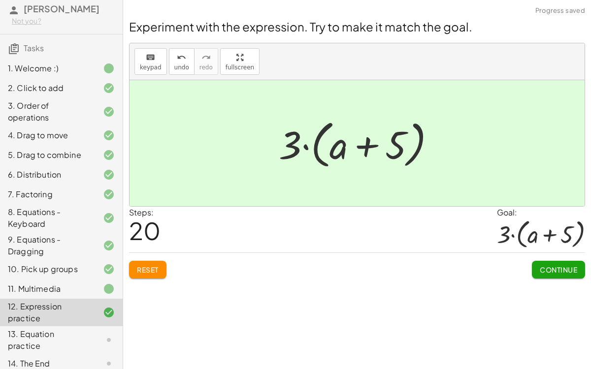
click at [544, 269] on span "Continue" at bounding box center [557, 269] width 37 height 9
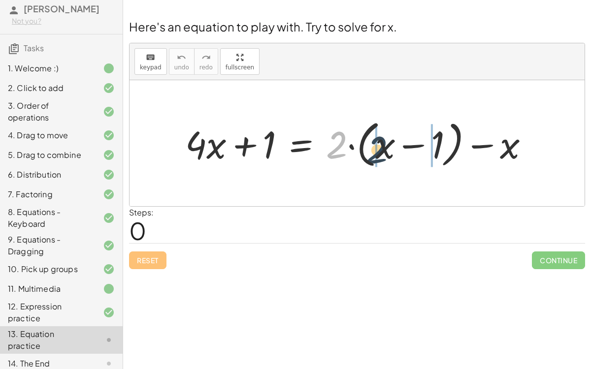
drag, startPoint x: 335, startPoint y: 149, endPoint x: 380, endPoint y: 152, distance: 44.9
click at [380, 152] on div at bounding box center [360, 144] width 361 height 56
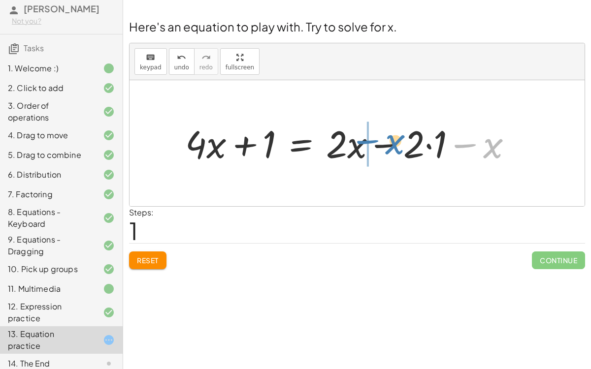
drag, startPoint x: 498, startPoint y: 151, endPoint x: 400, endPoint y: 147, distance: 98.0
click at [400, 147] on div at bounding box center [352, 143] width 345 height 50
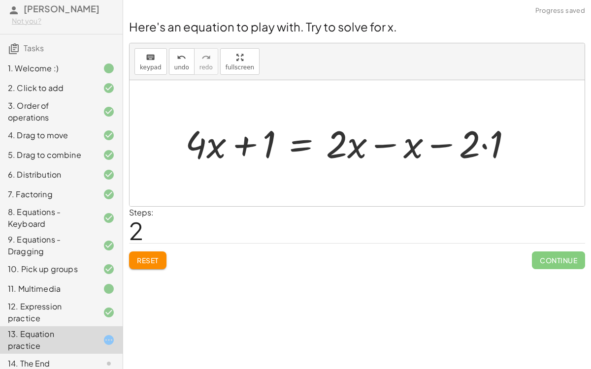
click at [386, 146] on div at bounding box center [352, 143] width 345 height 50
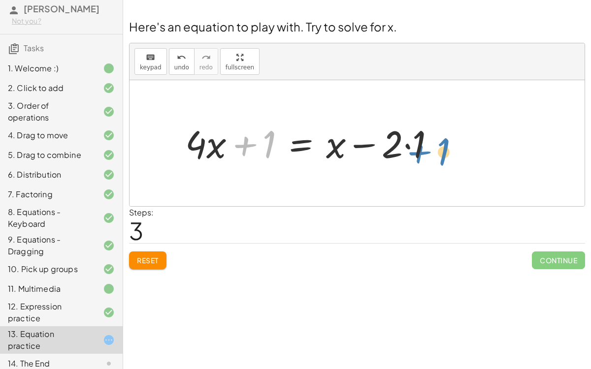
drag, startPoint x: 250, startPoint y: 147, endPoint x: 431, endPoint y: 150, distance: 180.7
click at [431, 150] on div at bounding box center [313, 143] width 267 height 50
drag, startPoint x: 248, startPoint y: 149, endPoint x: 201, endPoint y: 119, distance: 55.6
click at [201, 119] on div at bounding box center [313, 143] width 267 height 50
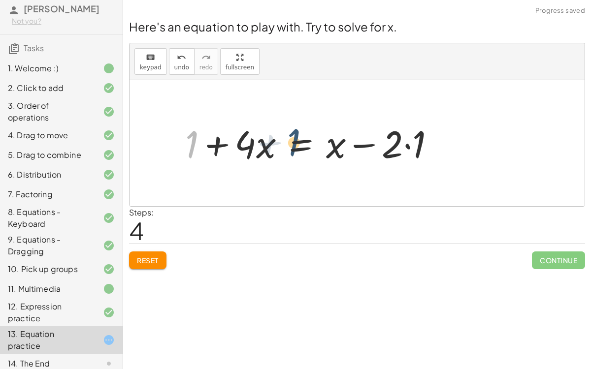
drag, startPoint x: 193, startPoint y: 136, endPoint x: 305, endPoint y: 139, distance: 111.3
click at [305, 139] on div at bounding box center [313, 143] width 267 height 50
drag, startPoint x: 392, startPoint y: 142, endPoint x: 430, endPoint y: 146, distance: 37.7
click at [430, 146] on div at bounding box center [313, 143] width 267 height 50
drag, startPoint x: 389, startPoint y: 141, endPoint x: 409, endPoint y: 142, distance: 20.2
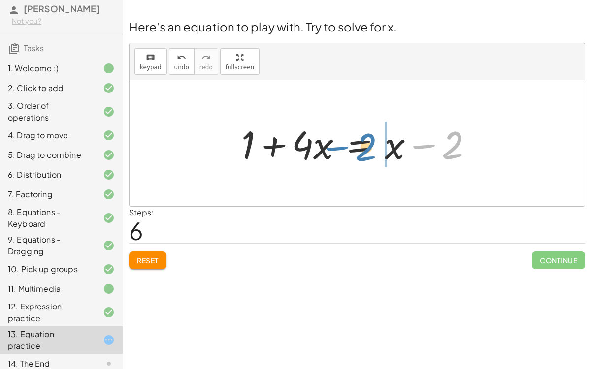
drag, startPoint x: 426, startPoint y: 144, endPoint x: 346, endPoint y: 146, distance: 80.2
click at [346, 146] on div at bounding box center [360, 143] width 249 height 51
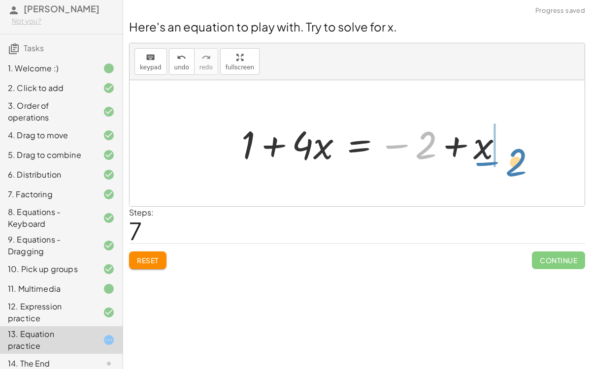
drag, startPoint x: 412, startPoint y: 143, endPoint x: 504, endPoint y: 159, distance: 92.9
click at [504, 159] on div at bounding box center [375, 143] width 279 height 51
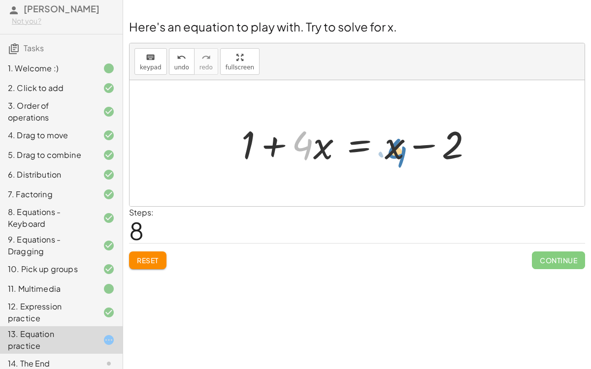
drag, startPoint x: 309, startPoint y: 141, endPoint x: 402, endPoint y: 151, distance: 94.0
click at [402, 151] on div at bounding box center [360, 143] width 249 height 51
drag, startPoint x: 322, startPoint y: 147, endPoint x: 276, endPoint y: 139, distance: 46.4
click at [276, 139] on div at bounding box center [360, 143] width 249 height 51
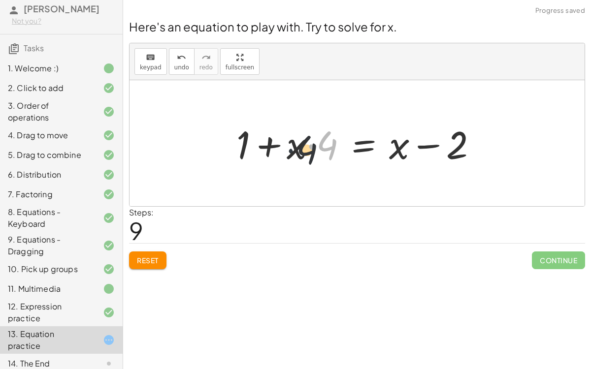
drag, startPoint x: 315, startPoint y: 139, endPoint x: 292, endPoint y: 144, distance: 23.6
click at [292, 144] on div at bounding box center [360, 143] width 258 height 51
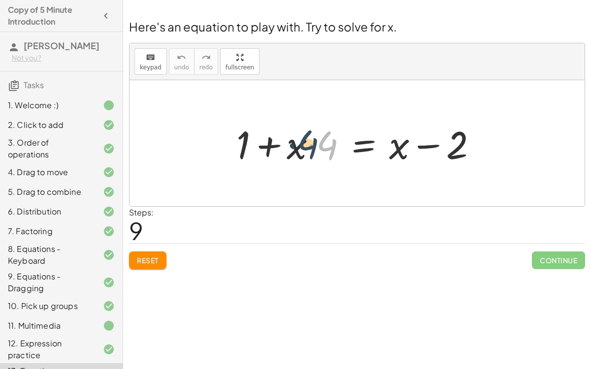
drag, startPoint x: 326, startPoint y: 147, endPoint x: 307, endPoint y: 146, distance: 19.2
click at [307, 146] on div at bounding box center [360, 143] width 258 height 51
drag, startPoint x: 292, startPoint y: 148, endPoint x: 340, endPoint y: 150, distance: 47.8
click at [340, 150] on div at bounding box center [360, 143] width 258 height 51
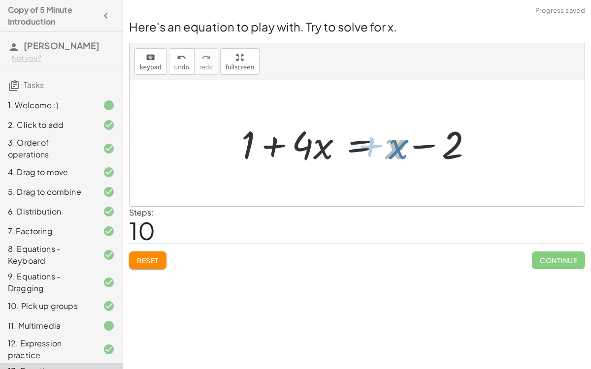
drag, startPoint x: 392, startPoint y: 155, endPoint x: 397, endPoint y: 153, distance: 5.9
click at [397, 153] on div at bounding box center [360, 143] width 249 height 51
click at [414, 146] on div at bounding box center [360, 143] width 249 height 51
click at [274, 145] on div at bounding box center [360, 143] width 249 height 51
click at [358, 150] on div at bounding box center [360, 143] width 249 height 51
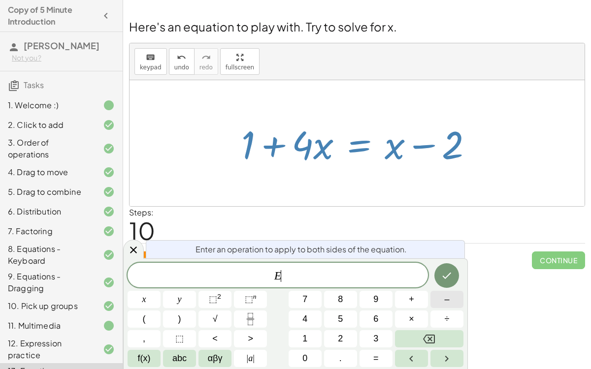
click at [440, 285] on button "–" at bounding box center [446, 299] width 33 height 17
click at [303, 285] on span "1" at bounding box center [304, 338] width 5 height 13
click at [449, 273] on icon "Done" at bounding box center [446, 276] width 12 height 12
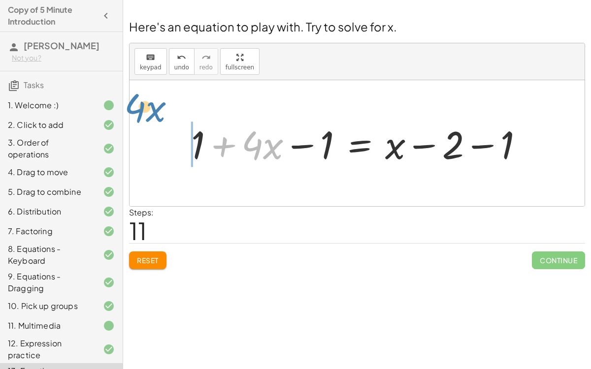
drag, startPoint x: 220, startPoint y: 143, endPoint x: 104, endPoint y: 105, distance: 122.5
click at [104, 105] on main "Copy of 5 Minute Introduction [PERSON_NAME] Not you? Tasks 1. Welcome :) 2. Cli…" at bounding box center [295, 184] width 591 height 369
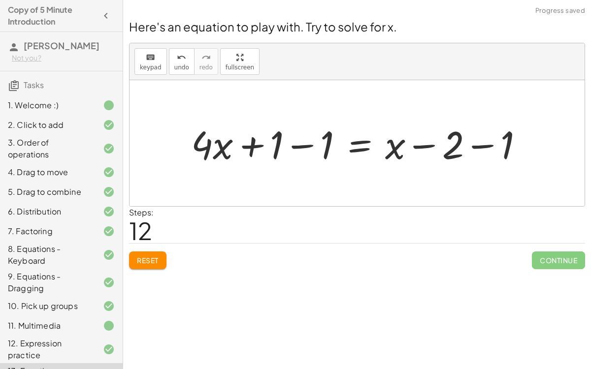
click at [290, 145] on div at bounding box center [361, 143] width 350 height 51
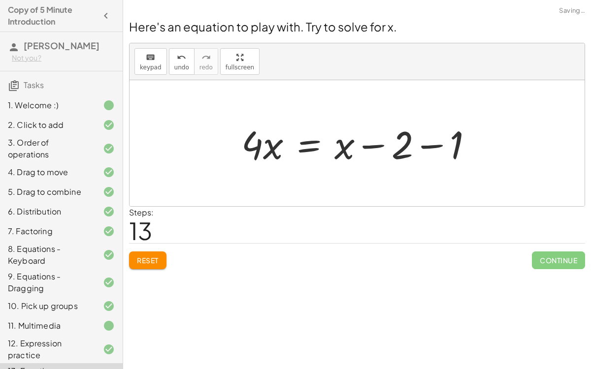
click at [377, 150] on div at bounding box center [360, 143] width 249 height 51
click at [422, 148] on div at bounding box center [360, 143] width 249 height 51
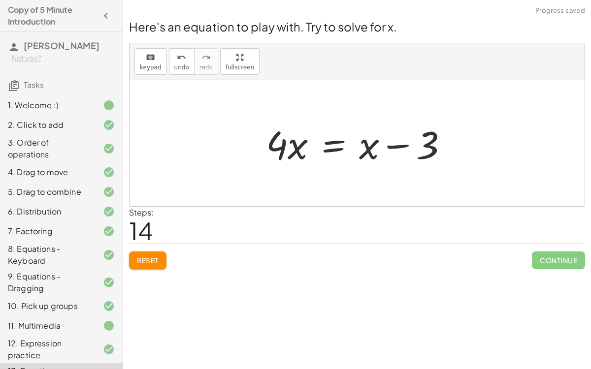
click at [328, 145] on div at bounding box center [361, 143] width 200 height 51
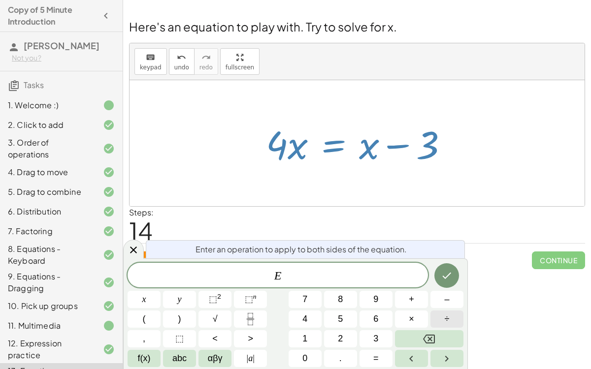
click at [441, 285] on button "÷" at bounding box center [446, 319] width 33 height 17
click at [311, 285] on button "4" at bounding box center [304, 319] width 33 height 17
click at [446, 280] on icon "Done" at bounding box center [446, 276] width 12 height 12
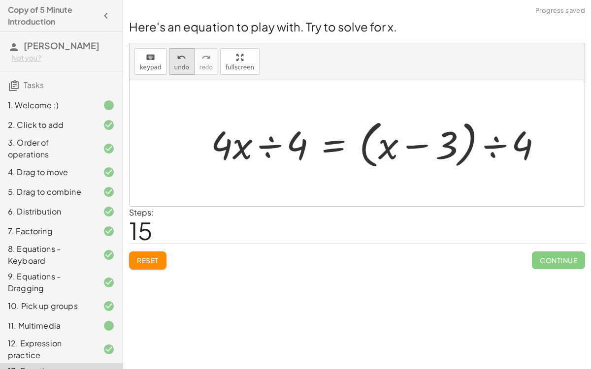
click at [176, 64] on span "undo" at bounding box center [181, 67] width 15 height 7
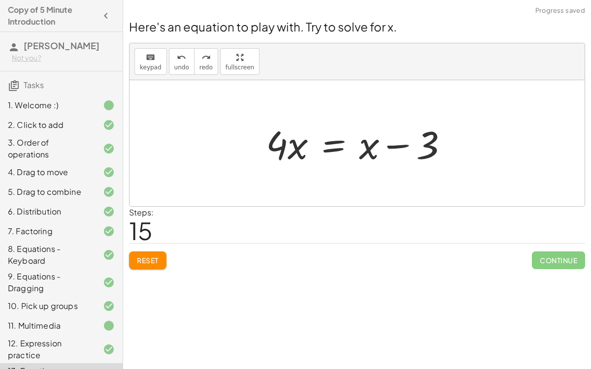
click at [297, 148] on div at bounding box center [361, 143] width 200 height 51
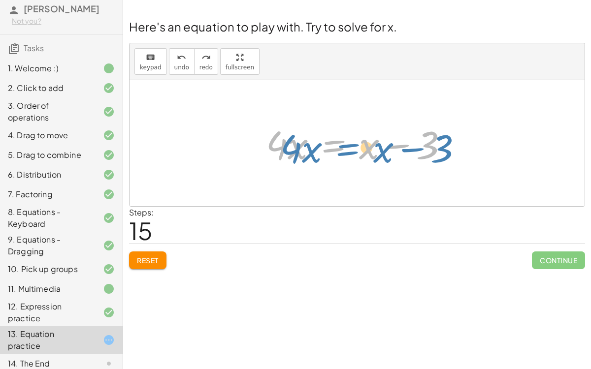
drag, startPoint x: 330, startPoint y: 147, endPoint x: 331, endPoint y: 155, distance: 7.4
click at [331, 155] on div at bounding box center [361, 143] width 200 height 51
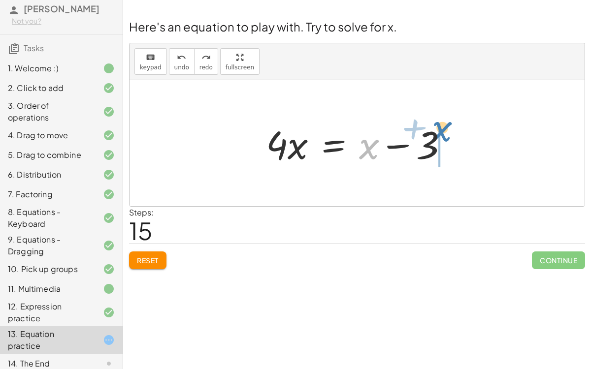
drag, startPoint x: 362, startPoint y: 150, endPoint x: 465, endPoint y: 140, distance: 102.8
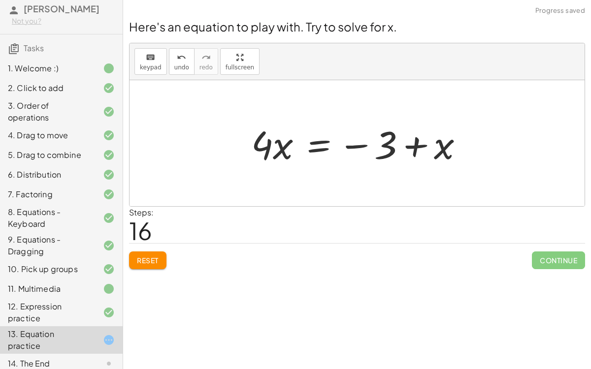
click at [415, 148] on div at bounding box center [361, 143] width 230 height 51
drag, startPoint x: 361, startPoint y: 142, endPoint x: 451, endPoint y: 148, distance: 90.7
click at [451, 148] on div at bounding box center [361, 143] width 230 height 51
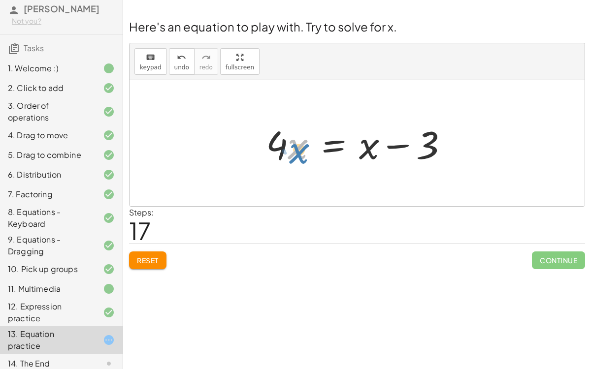
click at [296, 151] on div at bounding box center [361, 143] width 200 height 51
drag, startPoint x: 299, startPoint y: 147, endPoint x: 270, endPoint y: 149, distance: 29.6
click at [270, 149] on div at bounding box center [361, 143] width 200 height 51
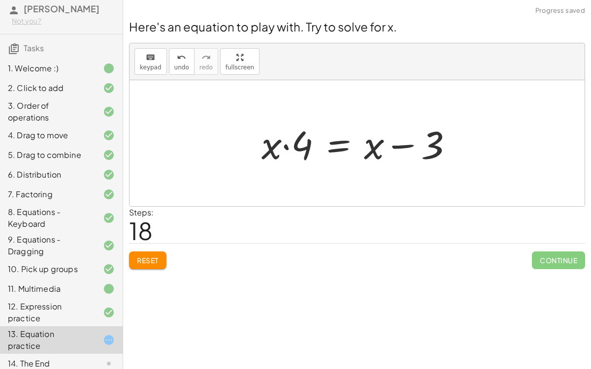
click at [330, 146] on div at bounding box center [360, 143] width 209 height 51
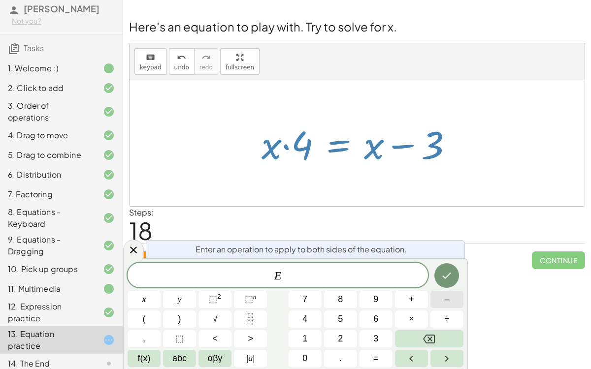
click at [444, 285] on span "–" at bounding box center [446, 299] width 5 height 13
click at [365, 285] on button "3" at bounding box center [375, 338] width 33 height 17
click at [439, 276] on button "Done" at bounding box center [446, 275] width 25 height 25
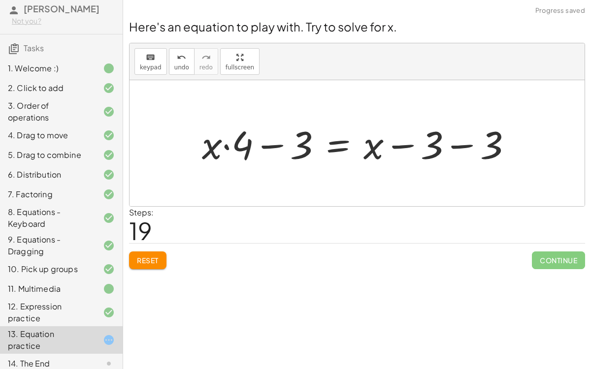
click at [451, 147] on div at bounding box center [360, 143] width 327 height 51
click at [268, 147] on div at bounding box center [331, 143] width 268 height 51
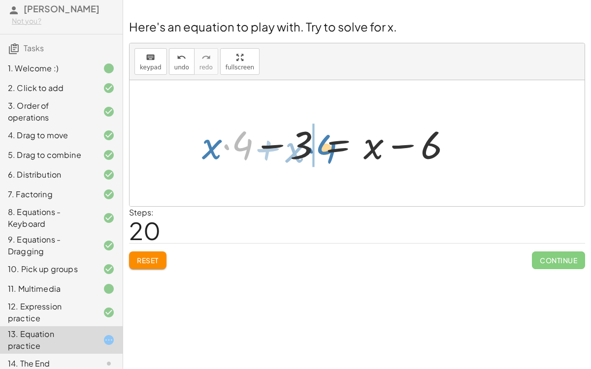
drag, startPoint x: 242, startPoint y: 147, endPoint x: 323, endPoint y: 151, distance: 81.8
click at [323, 151] on div at bounding box center [331, 143] width 268 height 51
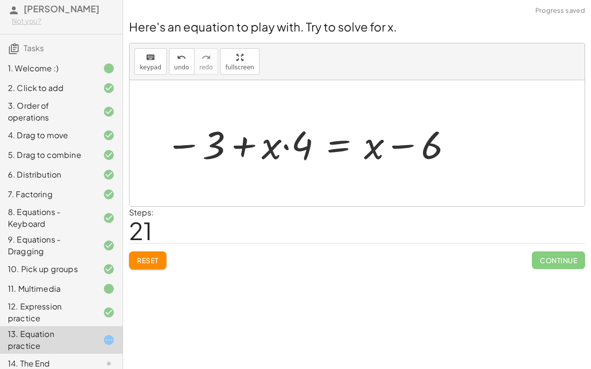
click at [189, 145] on div at bounding box center [309, 143] width 298 height 51
drag, startPoint x: 299, startPoint y: 145, endPoint x: 271, endPoint y: 147, distance: 28.6
click at [271, 147] on div at bounding box center [309, 143] width 298 height 51
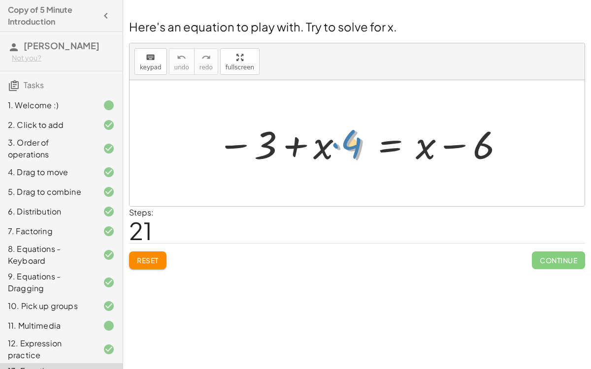
click at [334, 147] on div at bounding box center [361, 143] width 298 height 51
click at [353, 147] on div at bounding box center [361, 143] width 298 height 51
drag, startPoint x: 322, startPoint y: 144, endPoint x: 367, endPoint y: 142, distance: 44.8
click at [367, 142] on div at bounding box center [361, 143] width 298 height 51
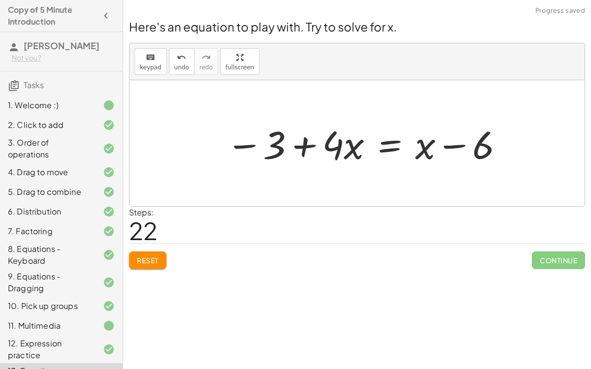
click at [396, 142] on div at bounding box center [365, 143] width 288 height 51
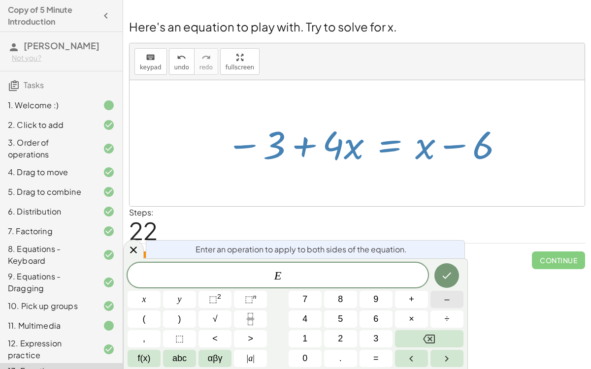
click at [439, 285] on button "–" at bounding box center [446, 299] width 33 height 17
click at [374, 285] on span "3" at bounding box center [375, 338] width 5 height 13
click at [449, 274] on icon "Done" at bounding box center [446, 276] width 9 height 6
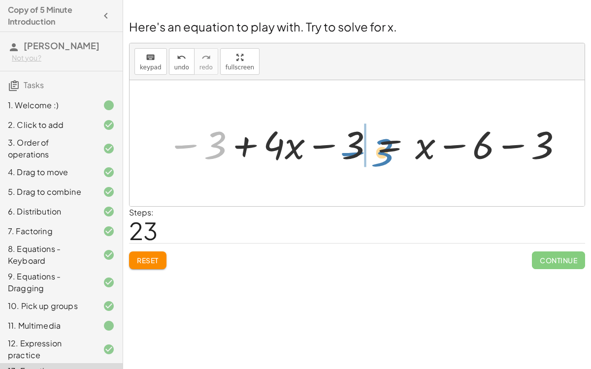
drag, startPoint x: 223, startPoint y: 144, endPoint x: 380, endPoint y: 148, distance: 156.5
click at [380, 148] on div at bounding box center [365, 143] width 407 height 51
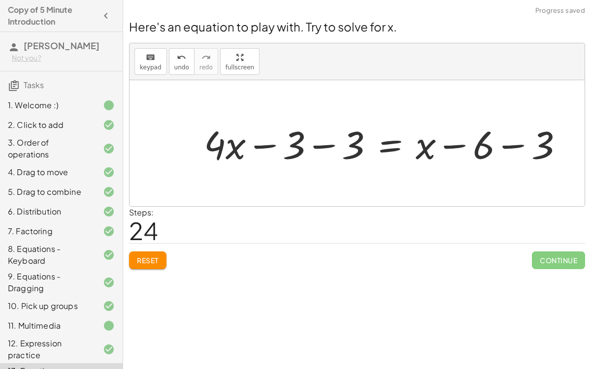
click at [324, 146] on div at bounding box center [387, 143] width 377 height 51
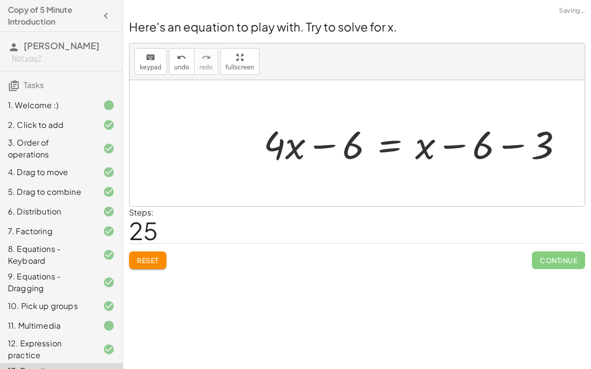
click at [503, 145] on div at bounding box center [416, 143] width 317 height 51
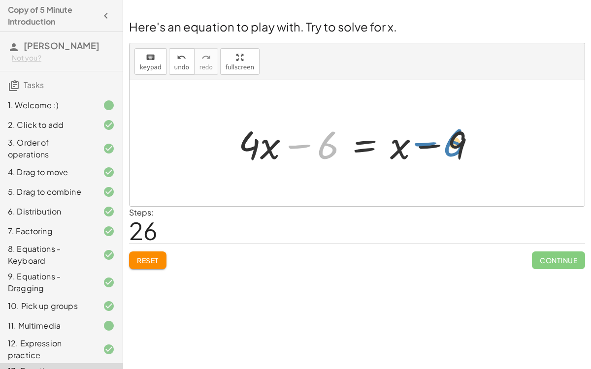
drag, startPoint x: 326, startPoint y: 143, endPoint x: 457, endPoint y: 141, distance: 130.9
click at [457, 141] on div at bounding box center [360, 143] width 255 height 51
click at [363, 145] on div at bounding box center [360, 143] width 255 height 51
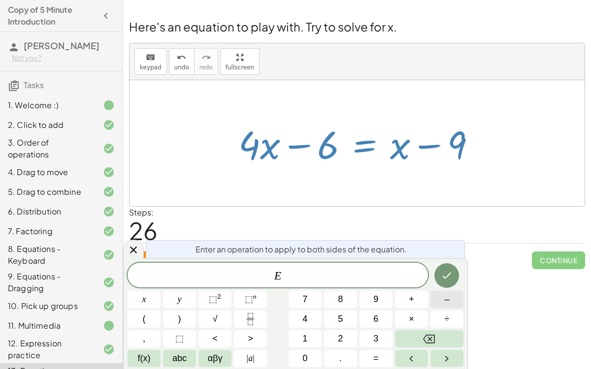
click at [444, 285] on span "–" at bounding box center [446, 299] width 5 height 13
click at [367, 285] on button "6" at bounding box center [375, 319] width 33 height 17
click at [435, 276] on button "Done" at bounding box center [446, 275] width 25 height 25
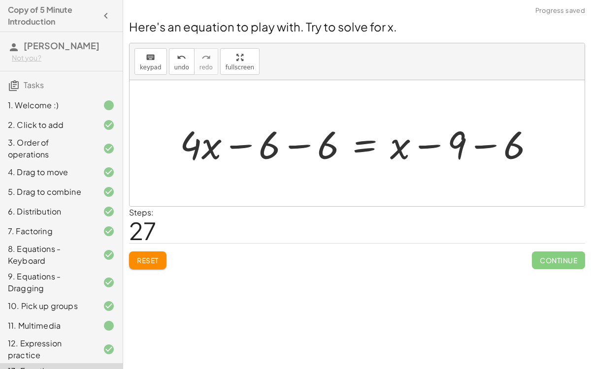
click at [304, 152] on div at bounding box center [361, 143] width 372 height 51
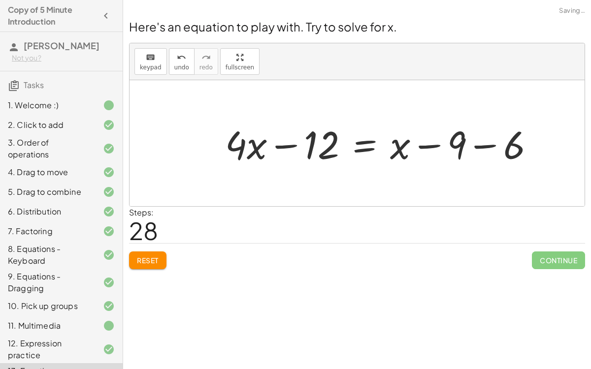
click at [470, 150] on div at bounding box center [383, 143] width 327 height 51
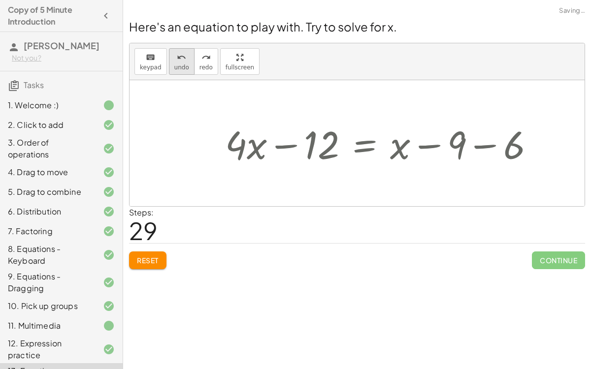
click at [175, 70] on button "undo undo" at bounding box center [182, 61] width 26 height 27
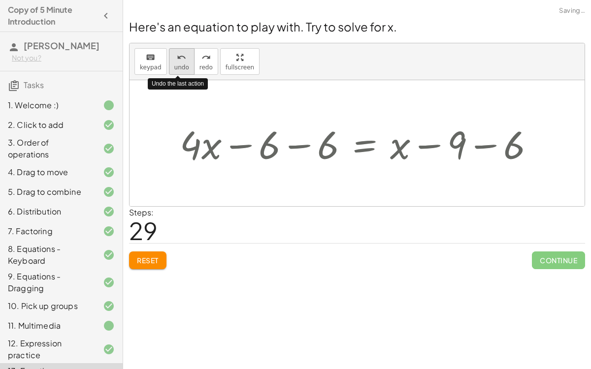
click at [175, 70] on button "undo undo" at bounding box center [182, 61] width 26 height 27
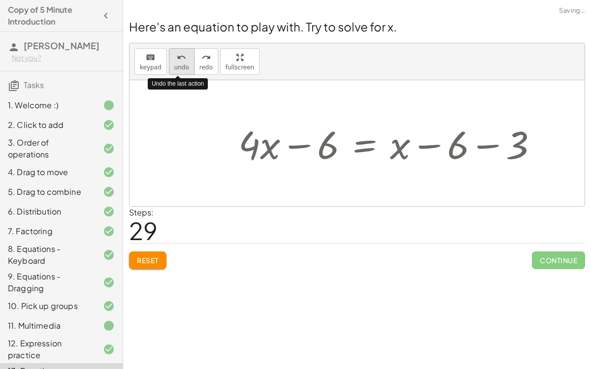
click at [175, 70] on button "undo undo" at bounding box center [182, 61] width 26 height 27
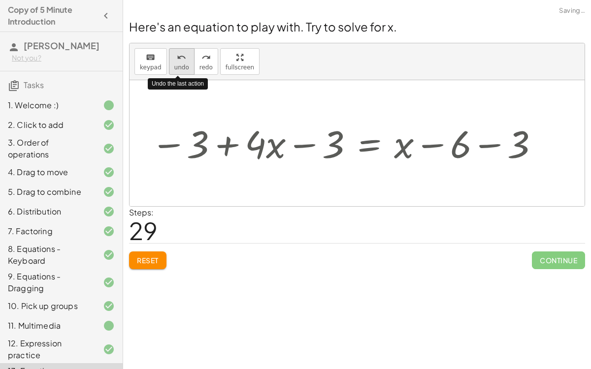
click at [175, 70] on button "undo undo" at bounding box center [182, 61] width 26 height 27
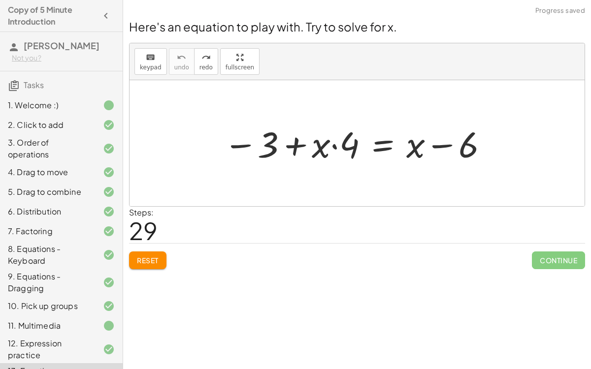
click at [301, 176] on div at bounding box center [356, 143] width 455 height 126
drag, startPoint x: 344, startPoint y: 144, endPoint x: 302, endPoint y: 141, distance: 42.4
click at [302, 141] on div at bounding box center [357, 143] width 276 height 47
click at [306, 148] on div at bounding box center [361, 143] width 268 height 47
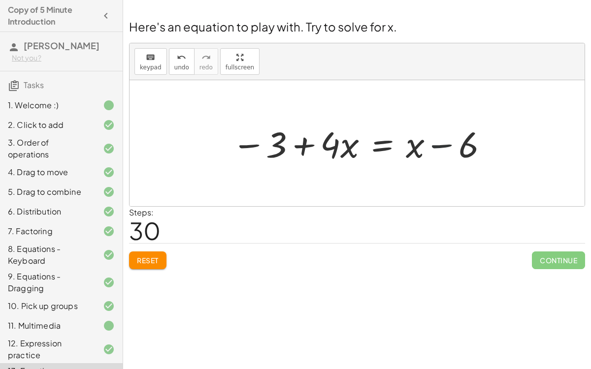
click at [436, 145] on div at bounding box center [361, 143] width 268 height 47
drag, startPoint x: 272, startPoint y: 145, endPoint x: 358, endPoint y: 150, distance: 86.3
click at [358, 150] on div at bounding box center [361, 143] width 268 height 47
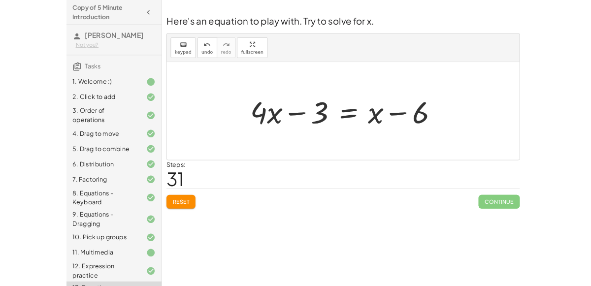
scroll to position [37, 0]
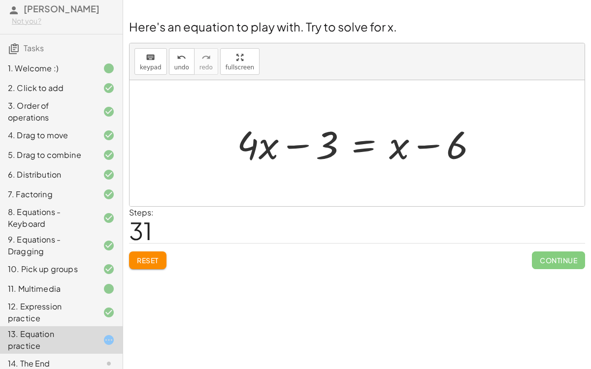
click at [138, 257] on span "Reset" at bounding box center [148, 260] width 22 height 9
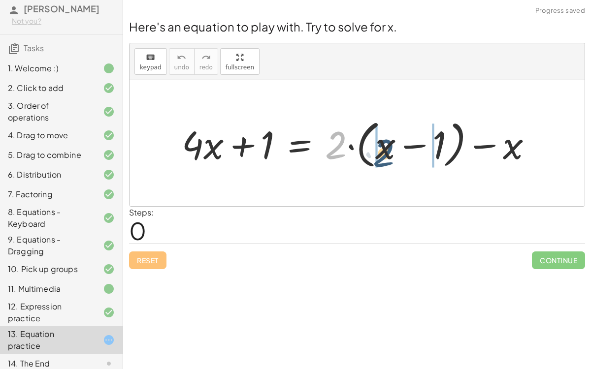
drag, startPoint x: 337, startPoint y: 152, endPoint x: 384, endPoint y: 160, distance: 47.9
click at [384, 160] on div at bounding box center [361, 143] width 368 height 57
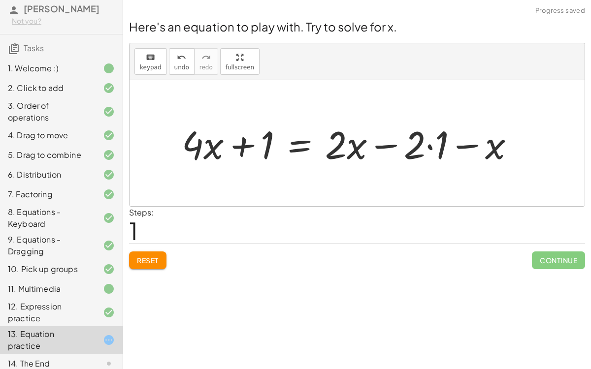
click at [381, 149] on div at bounding box center [352, 143] width 350 height 51
click at [243, 148] on div at bounding box center [352, 143] width 350 height 51
drag, startPoint x: 488, startPoint y: 147, endPoint x: 378, endPoint y: 141, distance: 109.9
click at [378, 141] on div at bounding box center [352, 143] width 350 height 51
click at [379, 148] on div at bounding box center [352, 143] width 350 height 51
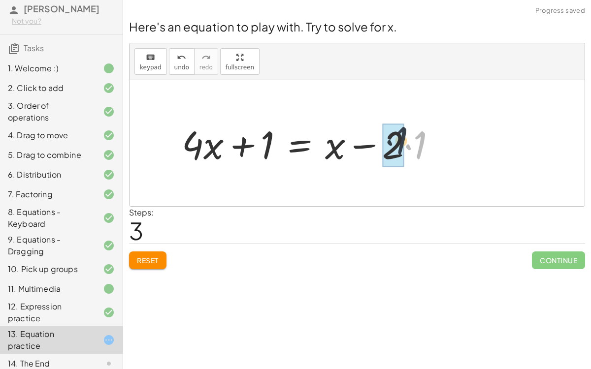
drag, startPoint x: 417, startPoint y: 148, endPoint x: 398, endPoint y: 144, distance: 19.7
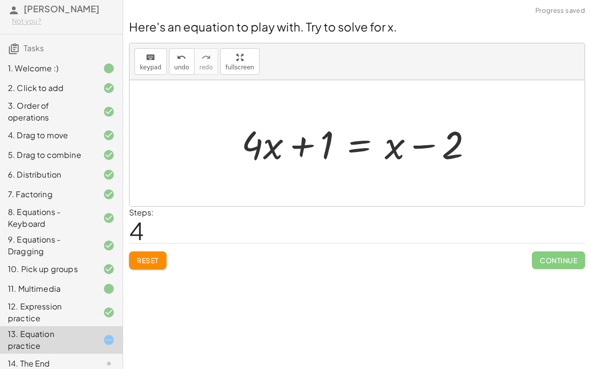
click at [301, 144] on div at bounding box center [360, 143] width 249 height 51
drag, startPoint x: 336, startPoint y: 145, endPoint x: 334, endPoint y: 151, distance: 6.2
click at [334, 151] on div at bounding box center [360, 143] width 249 height 51
drag, startPoint x: 326, startPoint y: 146, endPoint x: 238, endPoint y: 156, distance: 88.6
click at [238, 156] on div at bounding box center [360, 143] width 249 height 51
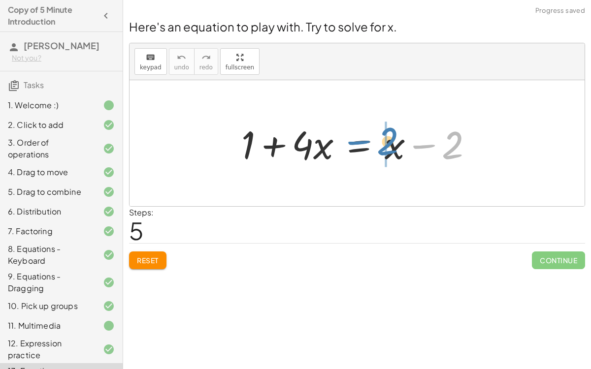
drag, startPoint x: 446, startPoint y: 143, endPoint x: 379, endPoint y: 140, distance: 67.5
click at [379, 140] on div at bounding box center [360, 143] width 249 height 51
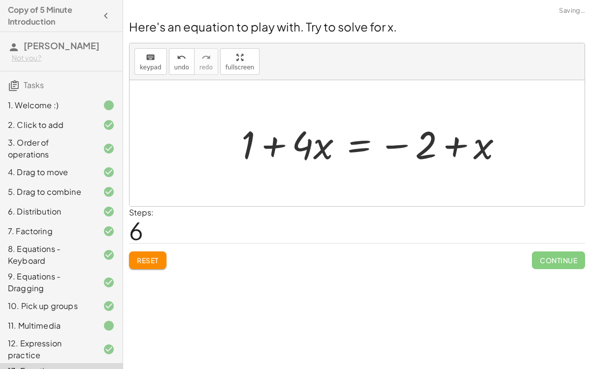
click at [452, 147] on div at bounding box center [375, 143] width 279 height 51
click at [394, 146] on div at bounding box center [375, 143] width 279 height 51
drag, startPoint x: 420, startPoint y: 147, endPoint x: 492, endPoint y: 155, distance: 71.7
click at [492, 155] on div at bounding box center [375, 143] width 279 height 51
click at [357, 149] on div at bounding box center [360, 143] width 249 height 51
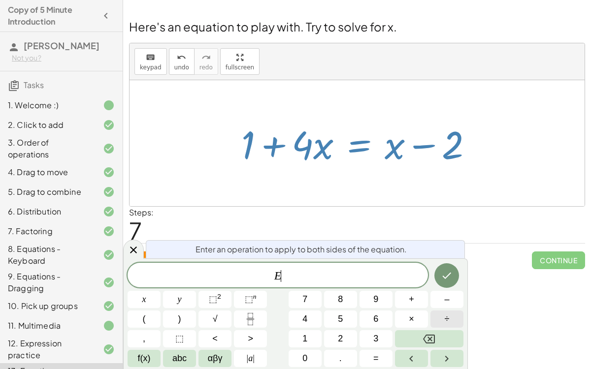
click at [440, 285] on button "÷" at bounding box center [446, 319] width 33 height 17
click at [310, 285] on button "4" at bounding box center [304, 319] width 33 height 17
click at [446, 268] on button "Done" at bounding box center [446, 275] width 25 height 25
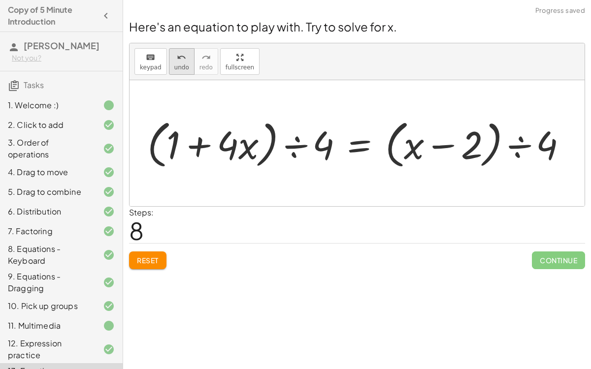
click at [184, 61] on button "undo undo" at bounding box center [182, 61] width 26 height 27
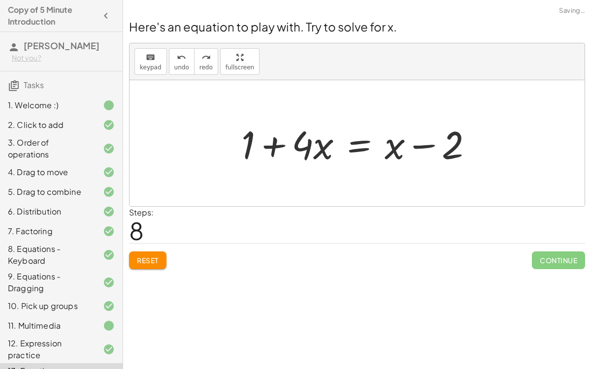
click at [362, 148] on div at bounding box center [360, 143] width 249 height 51
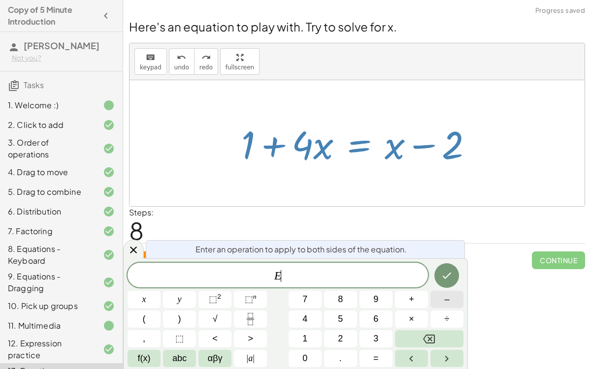
click at [445, 285] on span "–" at bounding box center [446, 299] width 5 height 13
click at [307, 285] on span "1" at bounding box center [304, 338] width 5 height 13
click at [440, 279] on button "Done" at bounding box center [446, 275] width 25 height 25
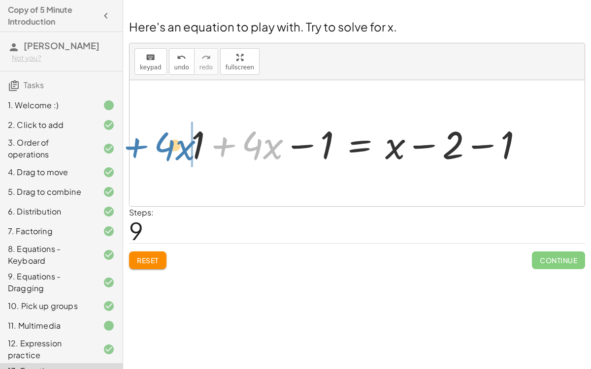
drag, startPoint x: 227, startPoint y: 141, endPoint x: 139, endPoint y: 142, distance: 87.6
click at [139, 142] on div "+ · 4 · x + 1 = + · 2 · ( + x − 1 ) − x + · 4 · x + 1 = + · 2 · x − · 2 · 1 − x…" at bounding box center [356, 143] width 455 height 126
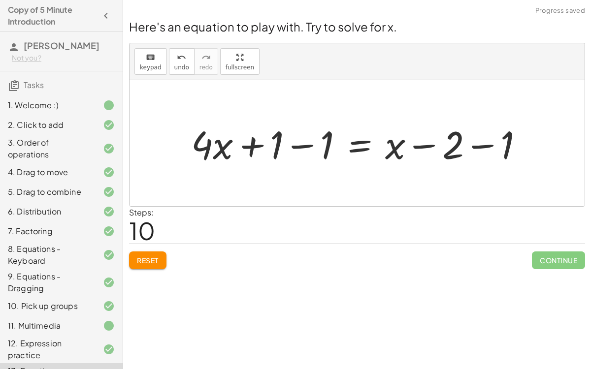
click at [302, 147] on div at bounding box center [361, 143] width 350 height 51
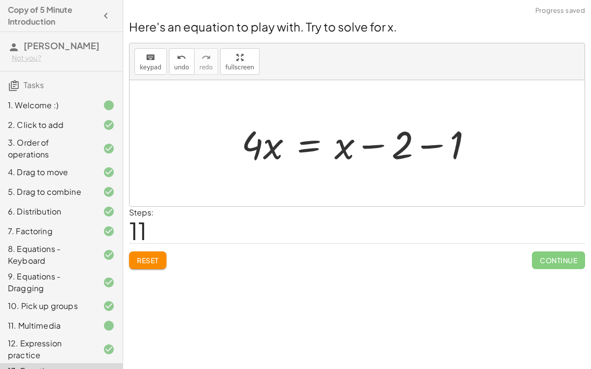
click at [423, 147] on div at bounding box center [360, 143] width 249 height 51
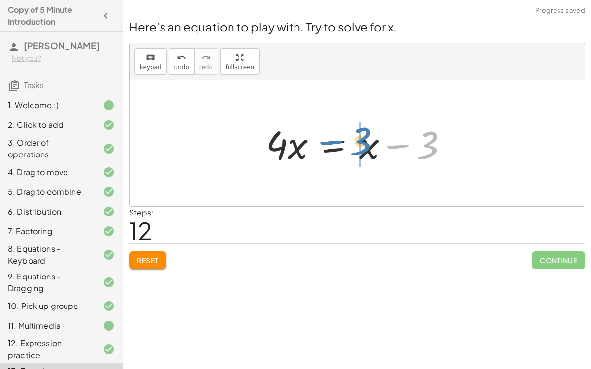
drag, startPoint x: 404, startPoint y: 143, endPoint x: 337, endPoint y: 139, distance: 67.1
click at [337, 139] on div at bounding box center [361, 143] width 200 height 51
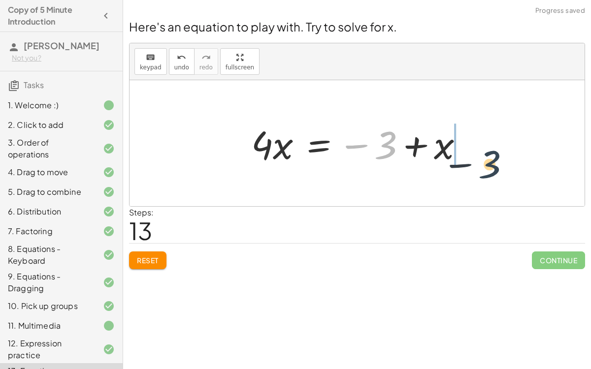
drag, startPoint x: 388, startPoint y: 148, endPoint x: 495, endPoint y: 164, distance: 108.6
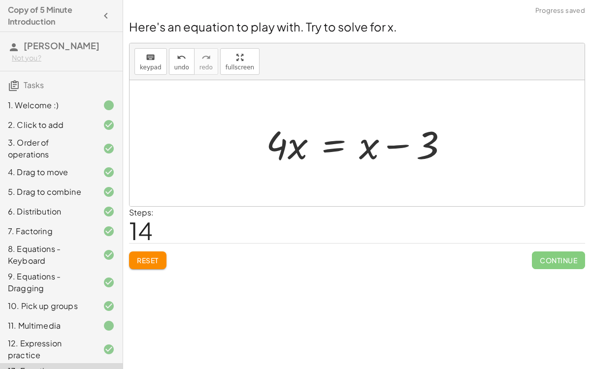
click at [335, 146] on div at bounding box center [361, 143] width 200 height 51
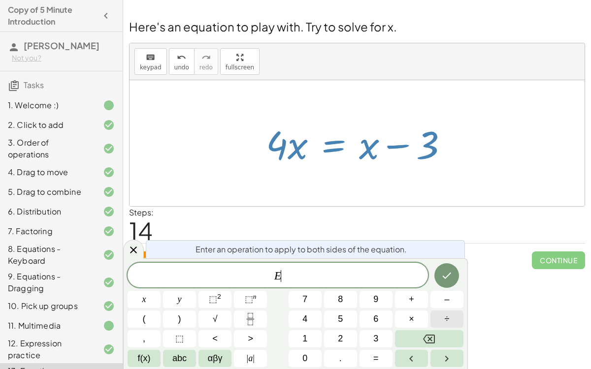
click at [446, 285] on span "÷" at bounding box center [446, 319] width 5 height 13
click at [309, 285] on button "4" at bounding box center [304, 319] width 33 height 17
click at [452, 268] on button "Done" at bounding box center [446, 275] width 25 height 25
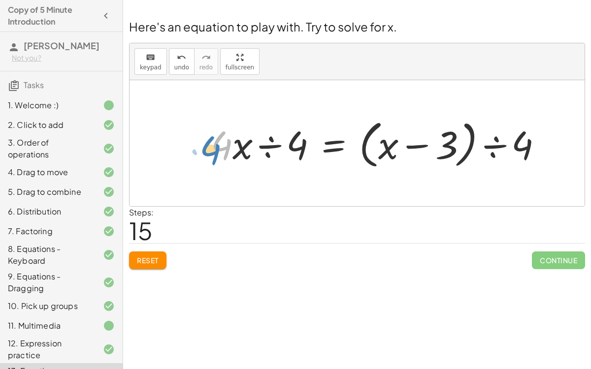
drag, startPoint x: 226, startPoint y: 148, endPoint x: 214, endPoint y: 153, distance: 13.3
click at [214, 153] on div at bounding box center [380, 143] width 349 height 57
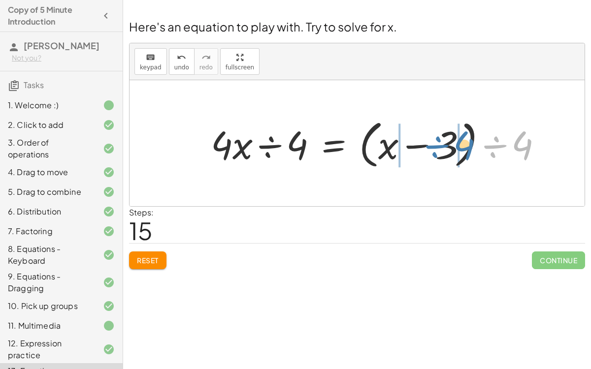
drag, startPoint x: 530, startPoint y: 143, endPoint x: 463, endPoint y: 143, distance: 66.4
click at [463, 143] on div at bounding box center [380, 143] width 349 height 57
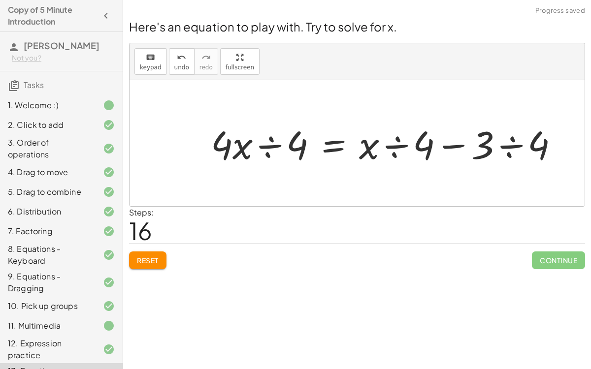
click at [447, 147] on div at bounding box center [388, 143] width 365 height 51
click at [508, 145] on div at bounding box center [388, 143] width 365 height 51
click at [452, 146] on div at bounding box center [384, 143] width 356 height 51
click at [395, 148] on div at bounding box center [384, 143] width 356 height 51
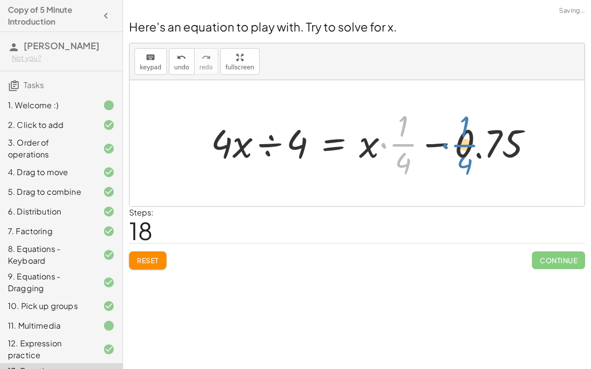
drag, startPoint x: 387, startPoint y: 145, endPoint x: 454, endPoint y: 146, distance: 66.9
click at [454, 146] on div at bounding box center [375, 143] width 339 height 76
click at [381, 144] on div at bounding box center [375, 143] width 339 height 76
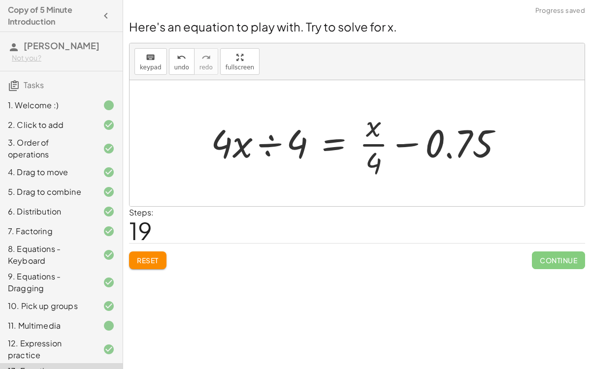
click at [400, 138] on div at bounding box center [361, 143] width 310 height 76
click at [404, 151] on div at bounding box center [361, 143] width 310 height 76
click at [173, 63] on button "undo undo" at bounding box center [182, 61] width 26 height 27
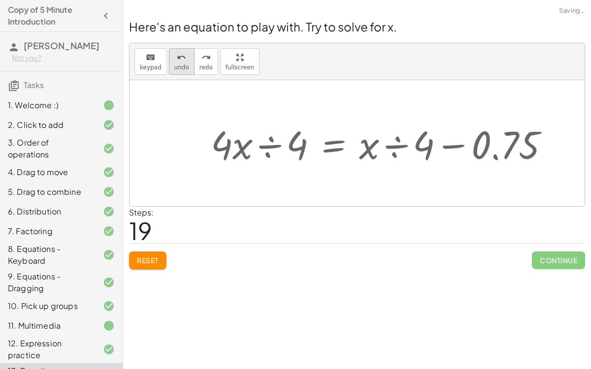
click at [173, 63] on button "undo undo" at bounding box center [182, 61] width 26 height 27
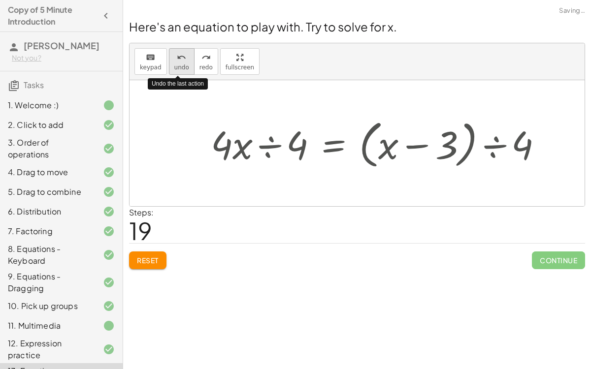
click at [173, 63] on button "undo undo" at bounding box center [182, 61] width 26 height 27
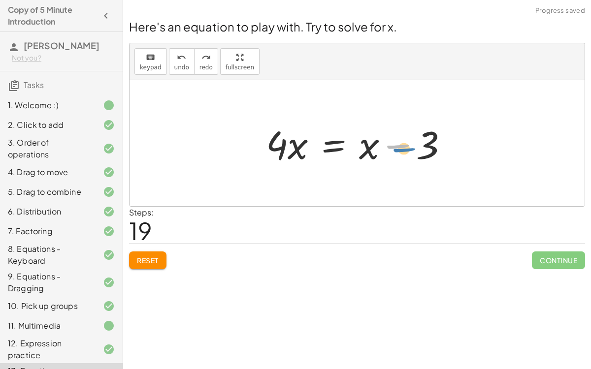
drag, startPoint x: 397, startPoint y: 147, endPoint x: 404, endPoint y: 151, distance: 7.7
click at [404, 151] on div at bounding box center [361, 143] width 200 height 51
drag, startPoint x: 418, startPoint y: 147, endPoint x: 339, endPoint y: 155, distance: 79.6
click at [339, 155] on div at bounding box center [361, 143] width 200 height 51
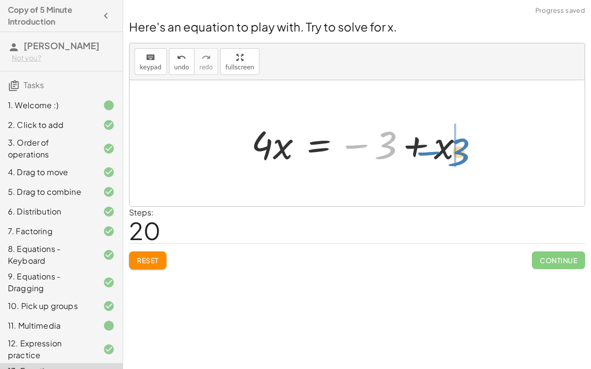
drag, startPoint x: 383, startPoint y: 149, endPoint x: 469, endPoint y: 163, distance: 86.8
click at [469, 163] on div at bounding box center [361, 143] width 230 height 51
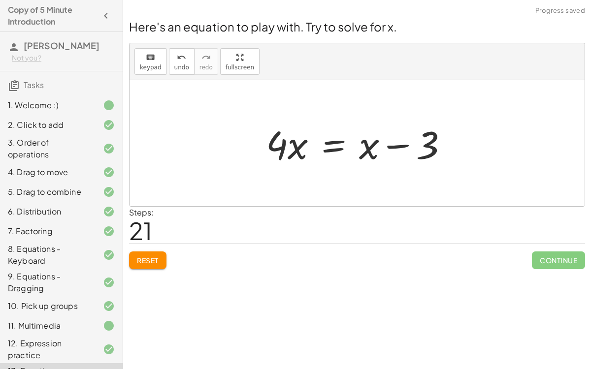
click at [279, 144] on div at bounding box center [361, 143] width 200 height 51
click at [338, 149] on div at bounding box center [361, 143] width 200 height 51
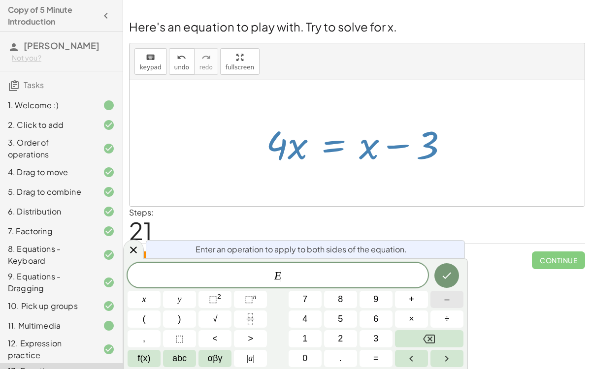
click at [449, 285] on button "–" at bounding box center [446, 299] width 33 height 17
click at [373, 285] on button "3" at bounding box center [375, 338] width 33 height 17
click at [439, 279] on button "Done" at bounding box center [446, 275] width 25 height 25
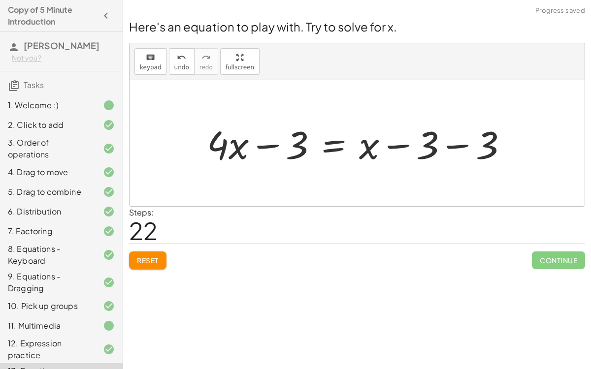
click at [453, 147] on div at bounding box center [361, 143] width 318 height 51
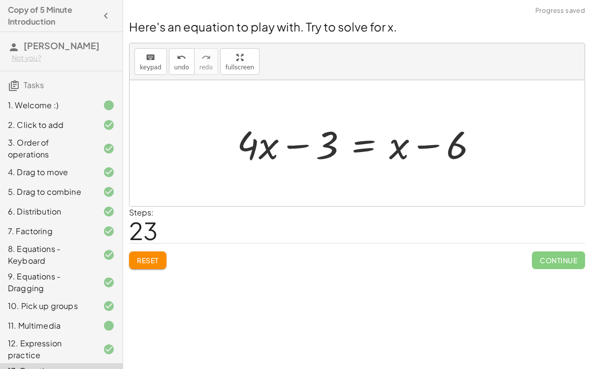
click at [305, 143] on div at bounding box center [361, 143] width 258 height 51
drag, startPoint x: 328, startPoint y: 148, endPoint x: 330, endPoint y: 172, distance: 23.7
click at [359, 143] on div at bounding box center [361, 143] width 258 height 51
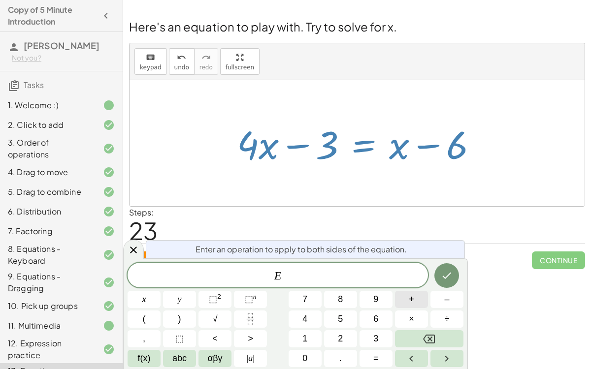
click at [418, 285] on button "+" at bounding box center [411, 299] width 33 height 17
click at [444, 275] on icon "Done" at bounding box center [446, 276] width 12 height 12
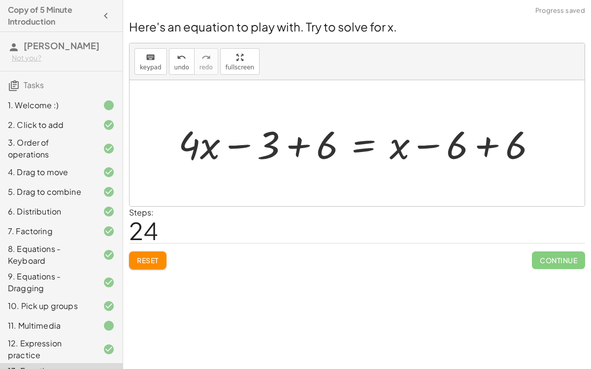
click at [292, 148] on div at bounding box center [361, 143] width 376 height 51
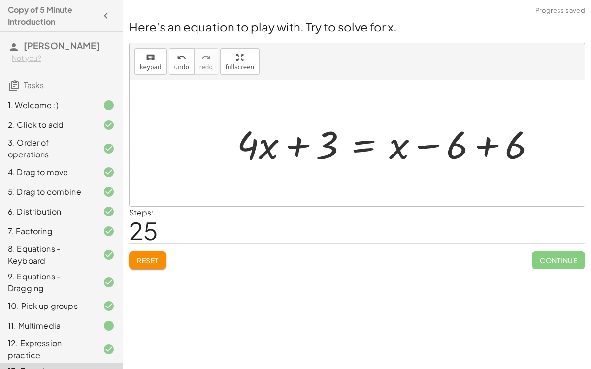
click at [484, 147] on div at bounding box center [390, 143] width 317 height 51
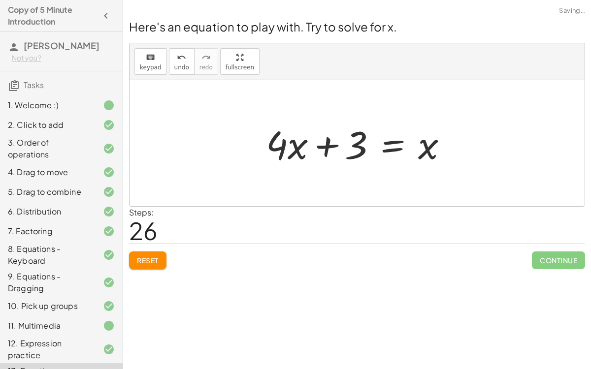
click at [330, 146] on div at bounding box center [361, 143] width 200 height 51
drag, startPoint x: 355, startPoint y: 148, endPoint x: 266, endPoint y: 154, distance: 88.8
click at [390, 147] on div at bounding box center [361, 143] width 200 height 51
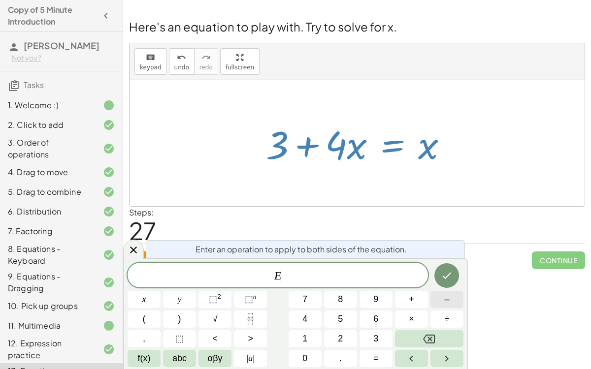
click at [443, 285] on button "–" at bounding box center [446, 299] width 33 height 17
click at [366, 285] on button "3" at bounding box center [375, 338] width 33 height 17
click at [440, 272] on button "Done" at bounding box center [446, 275] width 25 height 25
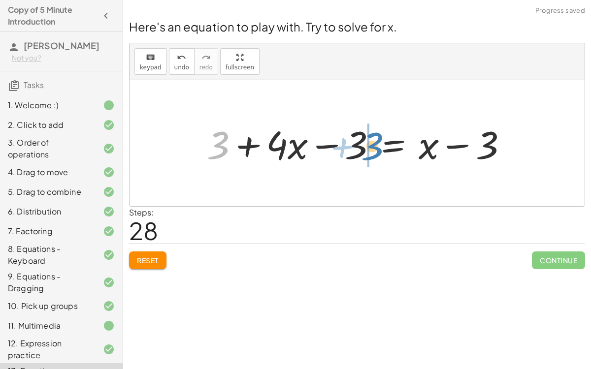
drag, startPoint x: 222, startPoint y: 144, endPoint x: 380, endPoint y: 144, distance: 158.0
click at [380, 144] on div at bounding box center [361, 143] width 318 height 51
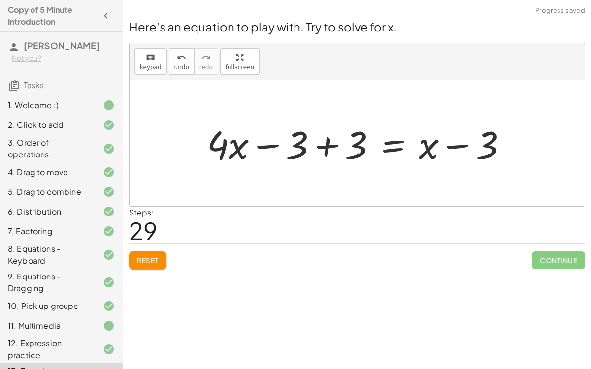
click at [326, 148] on div at bounding box center [361, 143] width 318 height 51
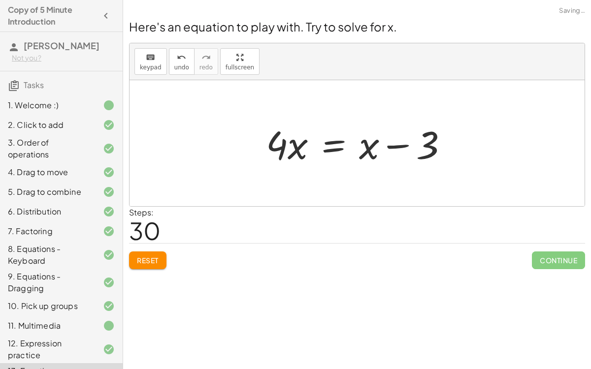
click at [393, 147] on div at bounding box center [361, 143] width 200 height 51
click at [381, 144] on div at bounding box center [361, 143] width 200 height 51
drag, startPoint x: 393, startPoint y: 145, endPoint x: 323, endPoint y: 138, distance: 70.3
click at [323, 138] on div at bounding box center [361, 143] width 200 height 51
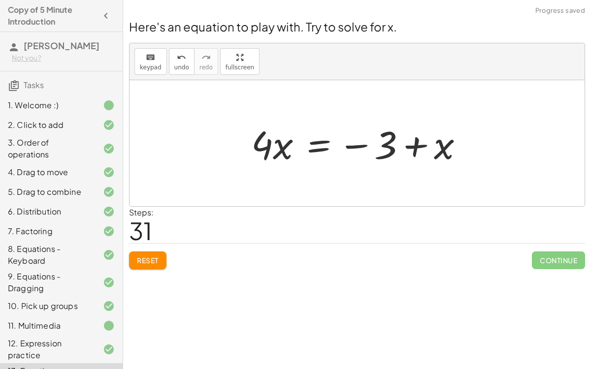
click at [408, 146] on div at bounding box center [361, 143] width 230 height 51
drag, startPoint x: 358, startPoint y: 146, endPoint x: 461, endPoint y: 153, distance: 103.1
click at [461, 153] on div at bounding box center [361, 143] width 230 height 51
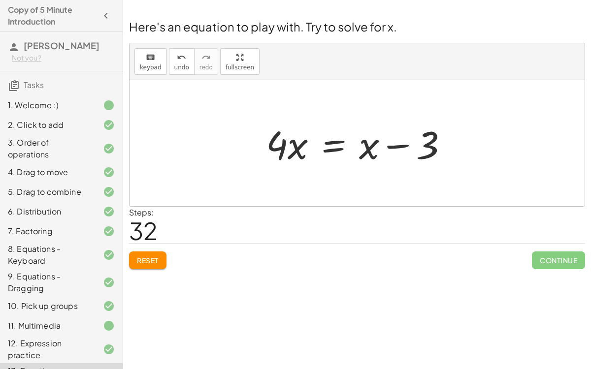
click at [344, 142] on div at bounding box center [361, 143] width 200 height 51
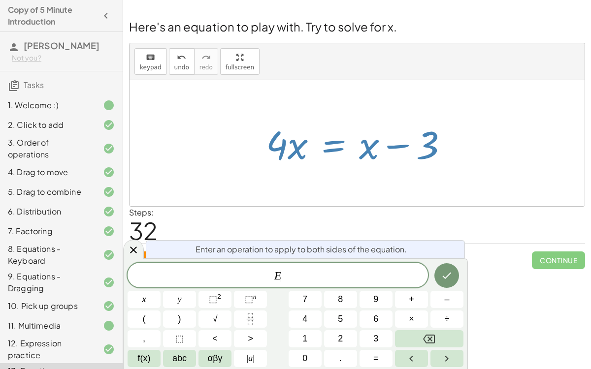
click at [526, 201] on div at bounding box center [356, 143] width 455 height 126
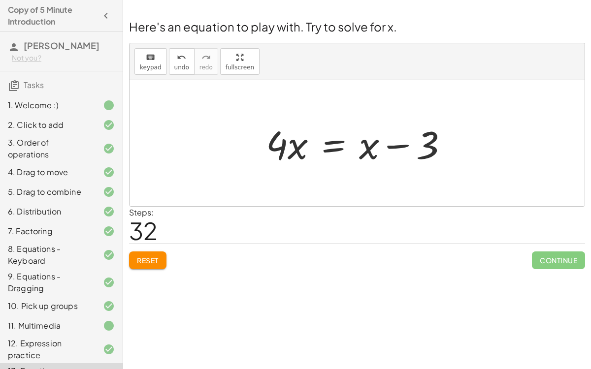
click at [334, 145] on div at bounding box center [361, 143] width 200 height 51
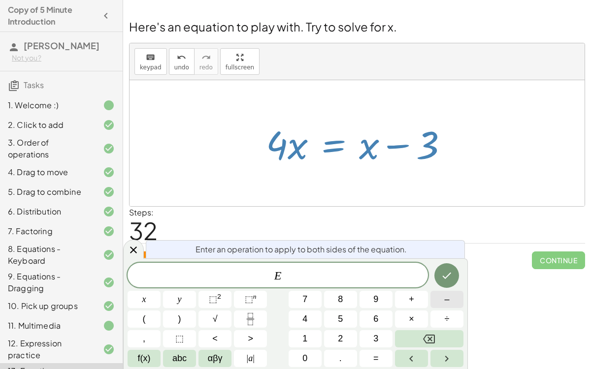
click at [444, 285] on span "–" at bounding box center [446, 299] width 5 height 13
click at [143, 285] on span "x" at bounding box center [144, 299] width 4 height 13
click at [448, 273] on icon "Done" at bounding box center [446, 276] width 12 height 12
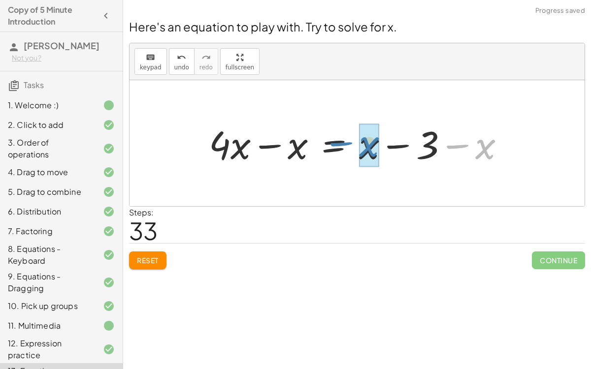
drag, startPoint x: 484, startPoint y: 149, endPoint x: 366, endPoint y: 146, distance: 117.7
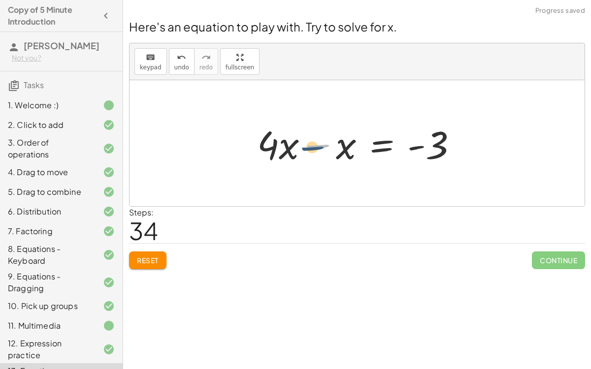
drag, startPoint x: 298, startPoint y: 150, endPoint x: 291, endPoint y: 152, distance: 7.2
click at [291, 152] on div at bounding box center [361, 143] width 218 height 51
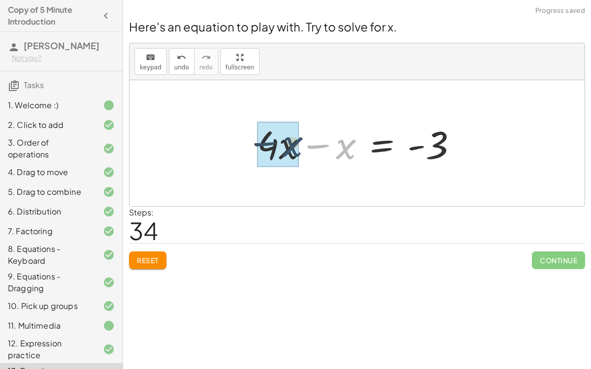
drag, startPoint x: 345, startPoint y: 150, endPoint x: 284, endPoint y: 149, distance: 60.1
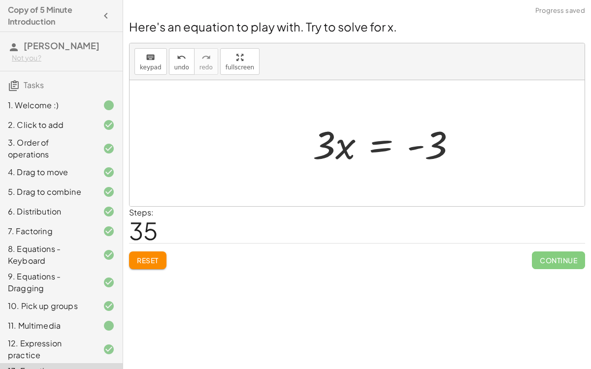
click at [378, 145] on div at bounding box center [388, 143] width 161 height 51
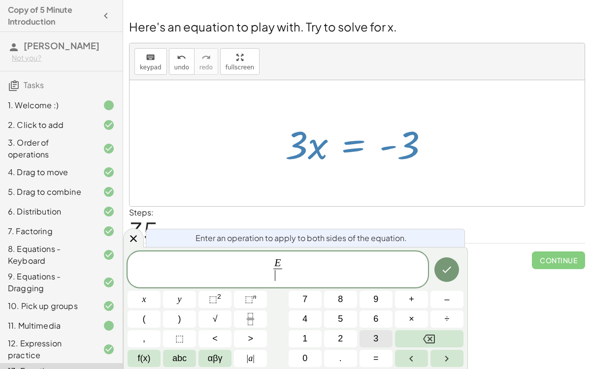
click at [367, 285] on button "3" at bounding box center [375, 338] width 33 height 17
click at [443, 268] on icon "Done" at bounding box center [446, 270] width 12 height 12
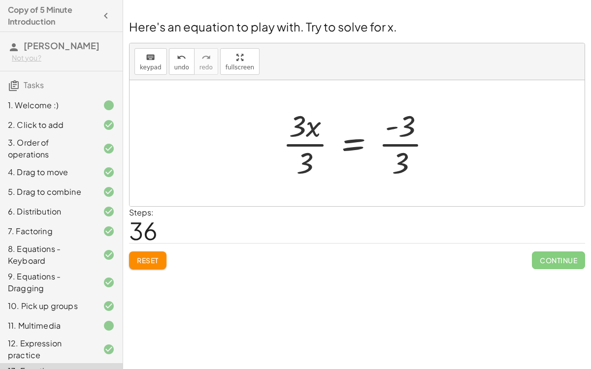
click at [307, 158] on div at bounding box center [361, 143] width 166 height 76
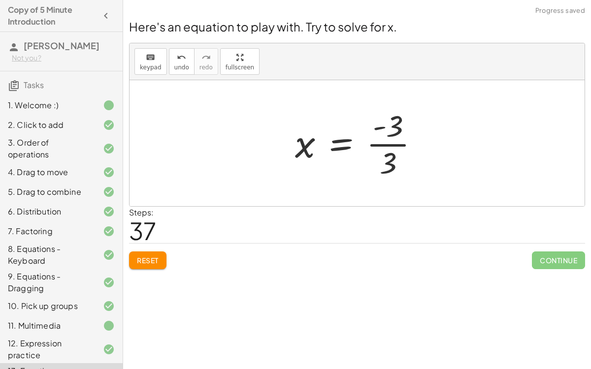
click at [388, 157] on div at bounding box center [361, 143] width 142 height 76
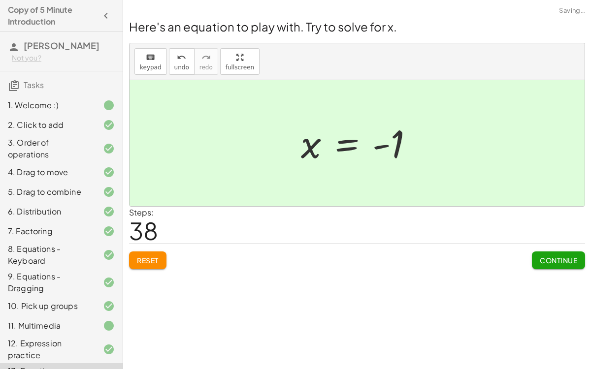
click at [548, 262] on span "Continue" at bounding box center [557, 260] width 37 height 9
